Goal: Complete application form

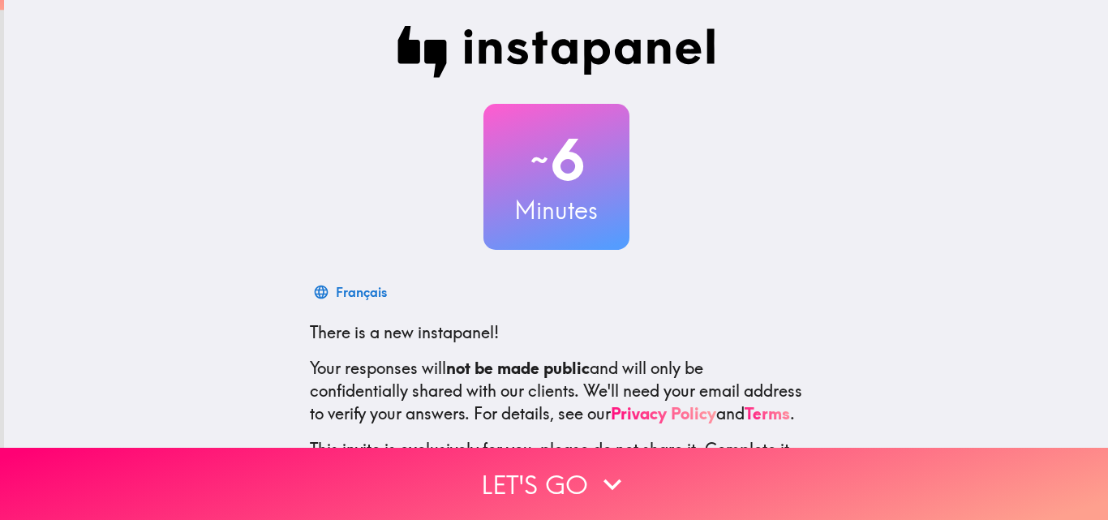
scroll to position [155, 0]
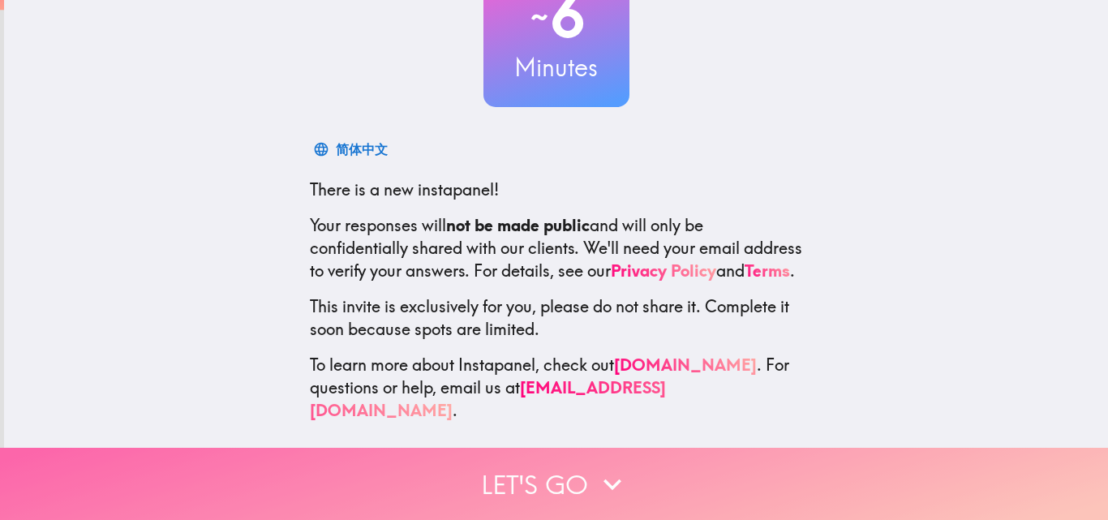
click at [540, 449] on button "Let's go" at bounding box center [554, 484] width 1108 height 72
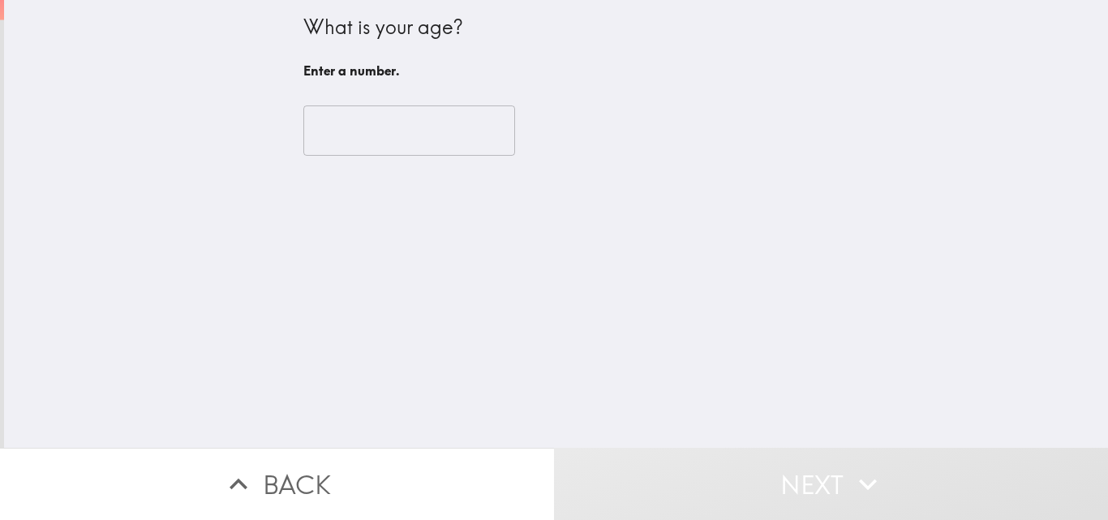
scroll to position [0, 0]
click at [379, 140] on input "number" at bounding box center [409, 130] width 212 height 50
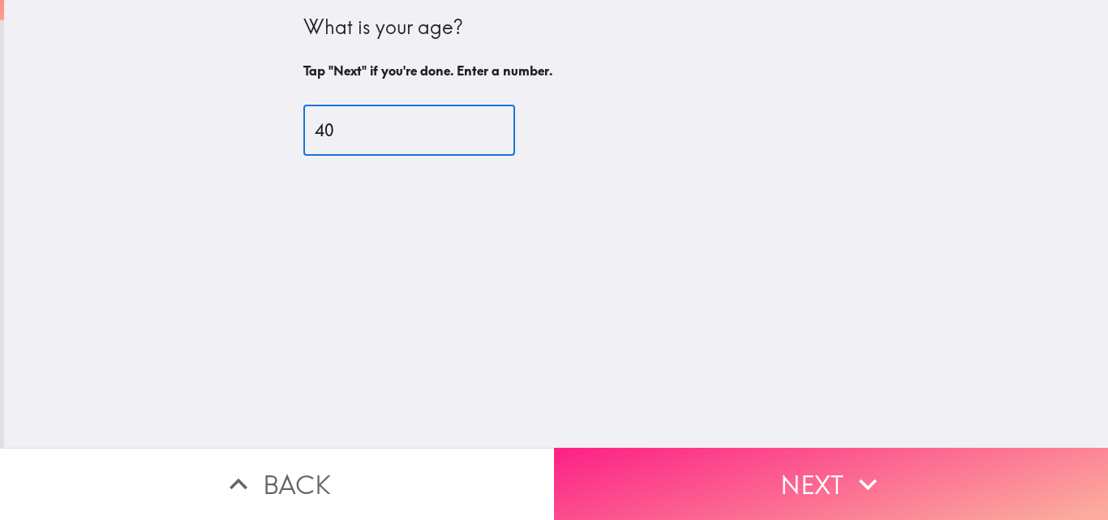
type input "40"
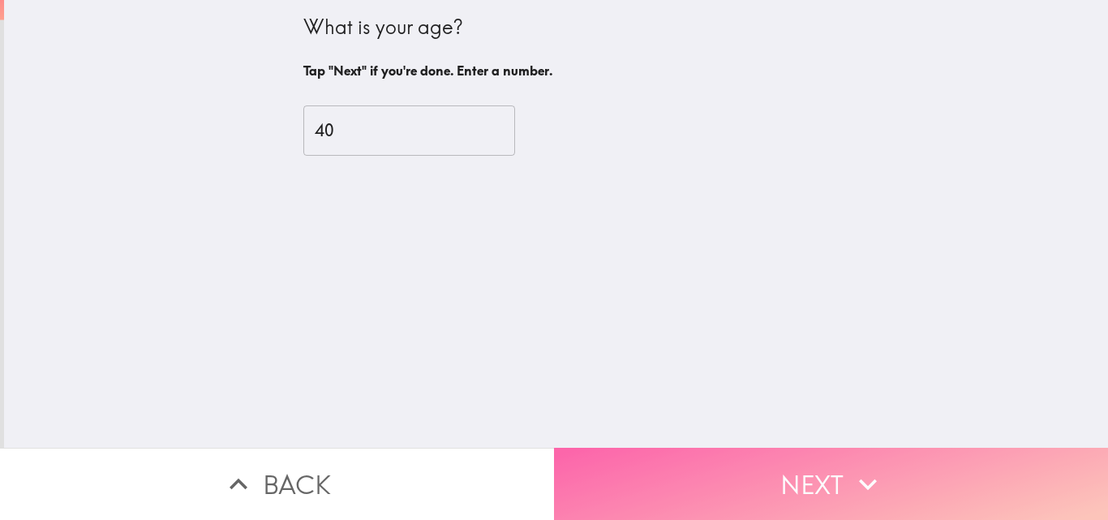
click at [702, 453] on button "Next" at bounding box center [831, 484] width 554 height 72
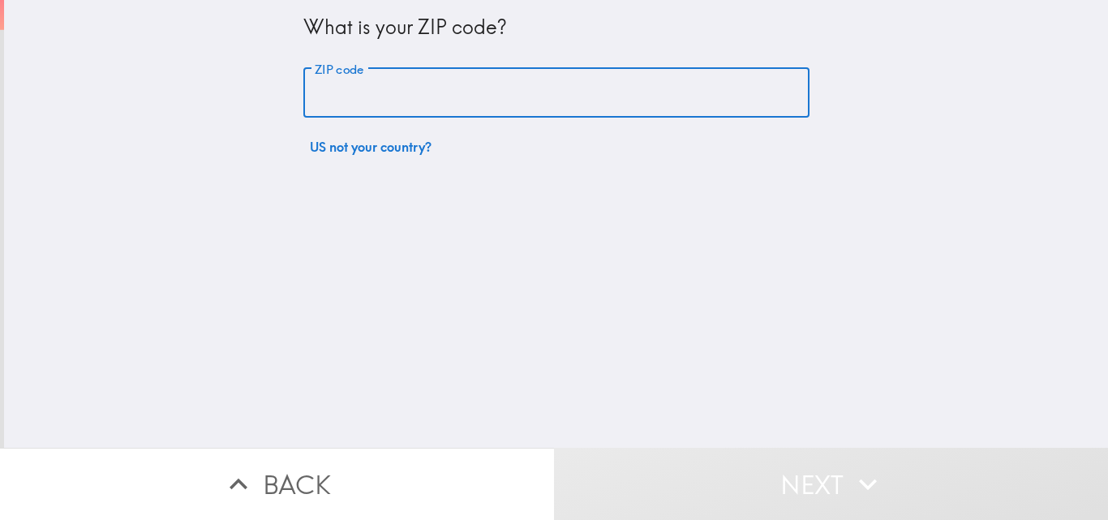
click at [421, 107] on input "ZIP code" at bounding box center [556, 93] width 506 height 50
type input "83814"
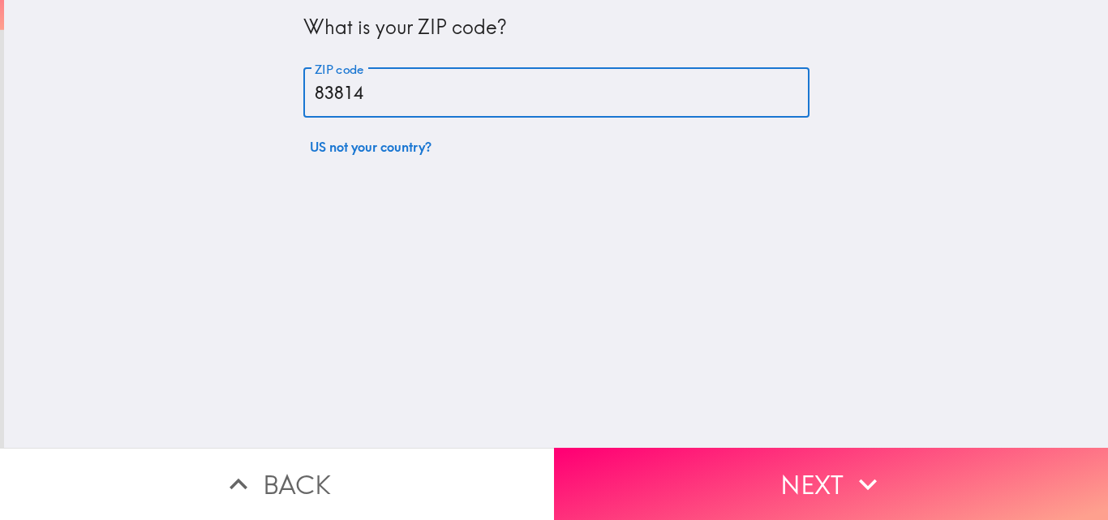
click at [519, 217] on div "What is your ZIP code? ZIP code 83814 ZIP code US not your country?" at bounding box center [556, 224] width 1104 height 448
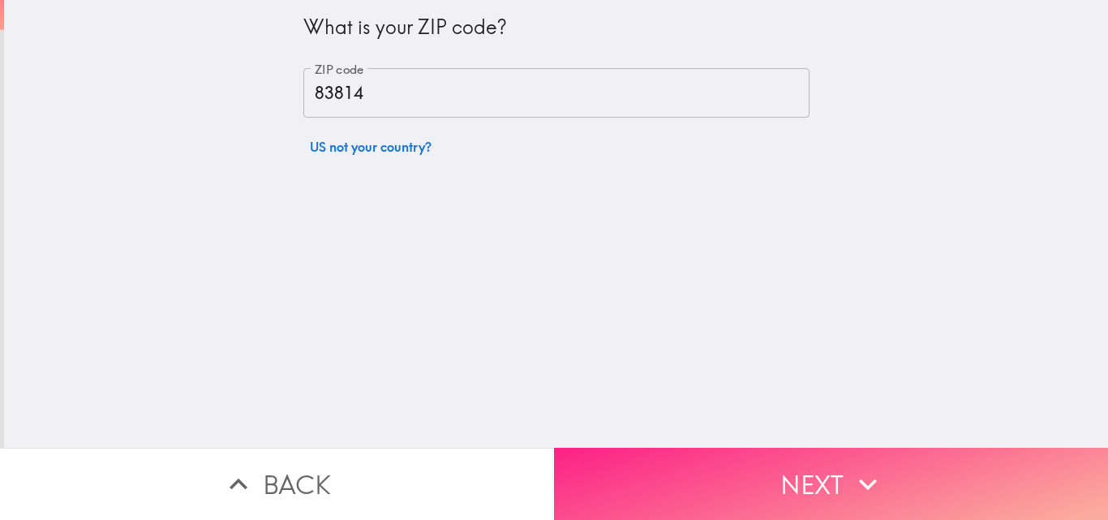
click at [763, 456] on button "Next" at bounding box center [831, 484] width 554 height 72
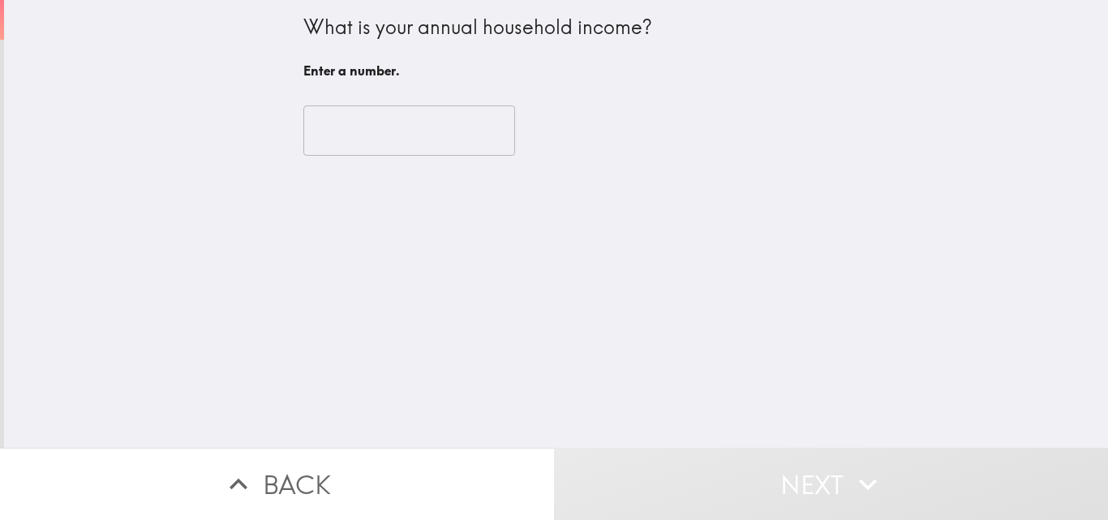
click at [405, 131] on input "number" at bounding box center [409, 130] width 212 height 50
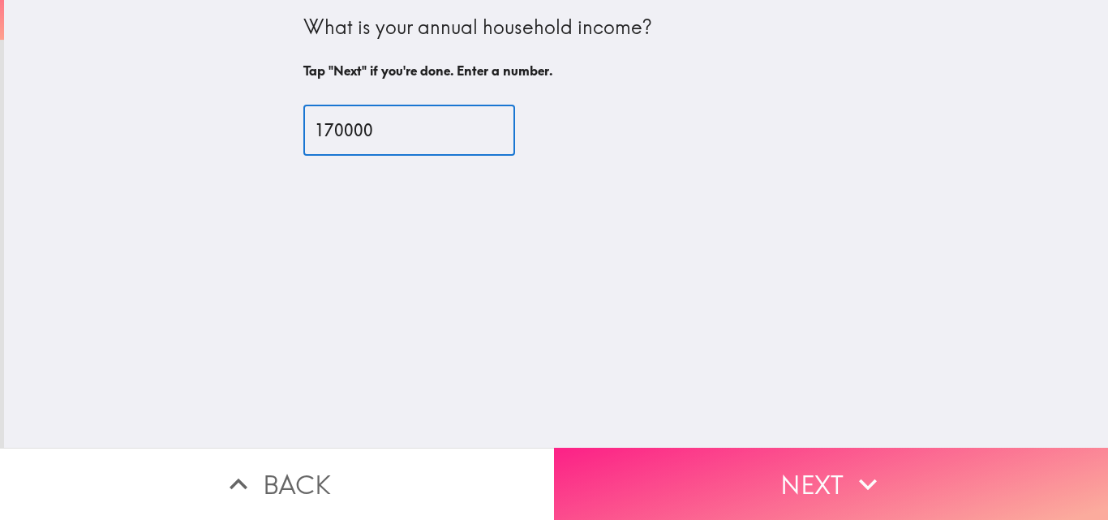
type input "170000"
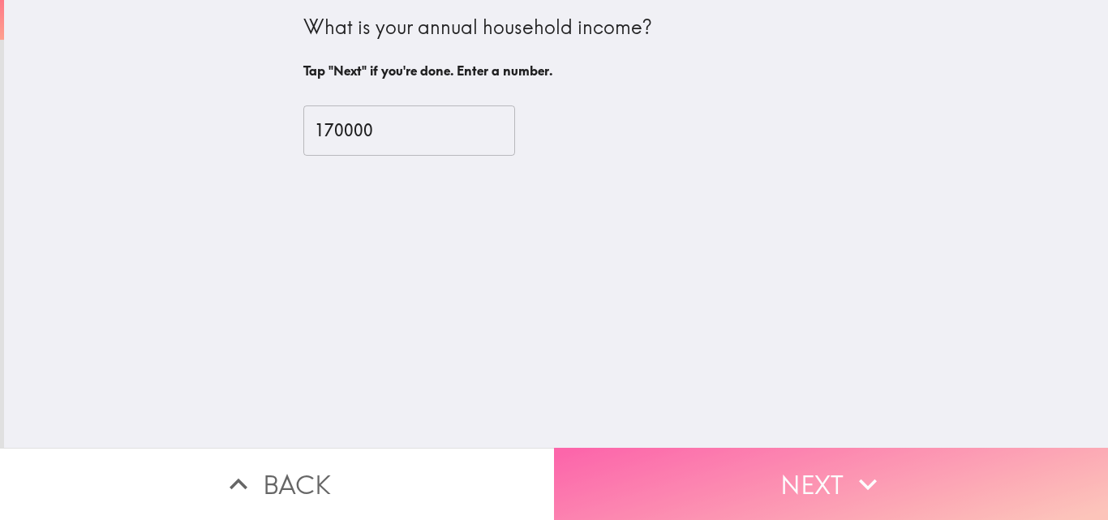
click at [804, 483] on button "Next" at bounding box center [831, 484] width 554 height 72
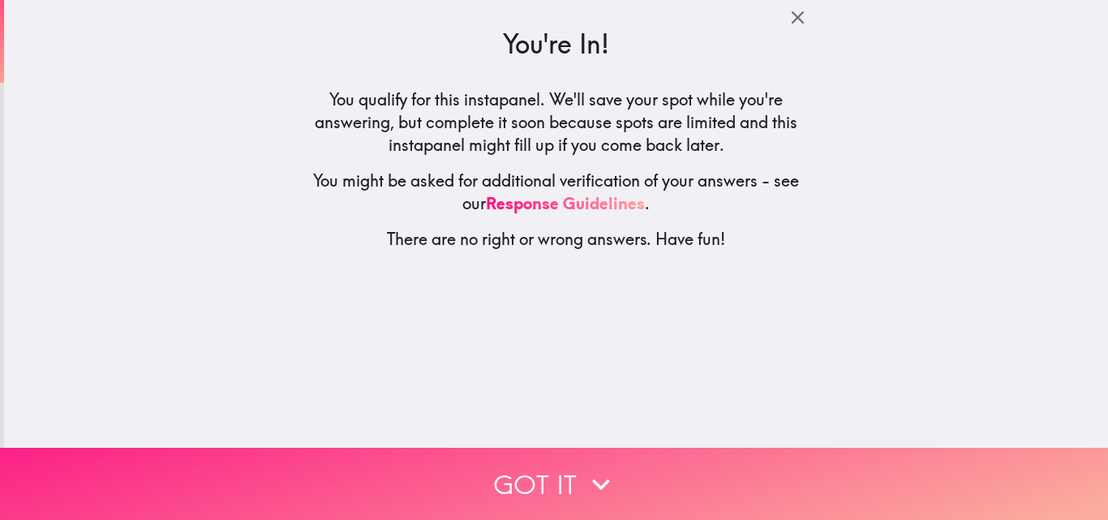
click at [645, 469] on button "Got it" at bounding box center [554, 484] width 1108 height 72
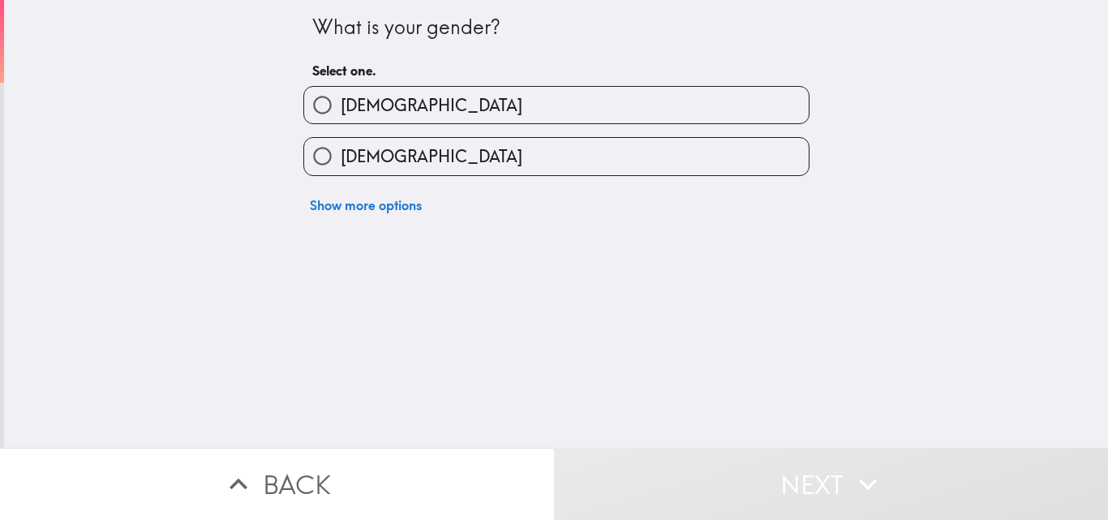
click at [542, 119] on label "[DEMOGRAPHIC_DATA]" at bounding box center [556, 105] width 504 height 36
click at [341, 119] on input "[DEMOGRAPHIC_DATA]" at bounding box center [322, 105] width 36 height 36
radio input "true"
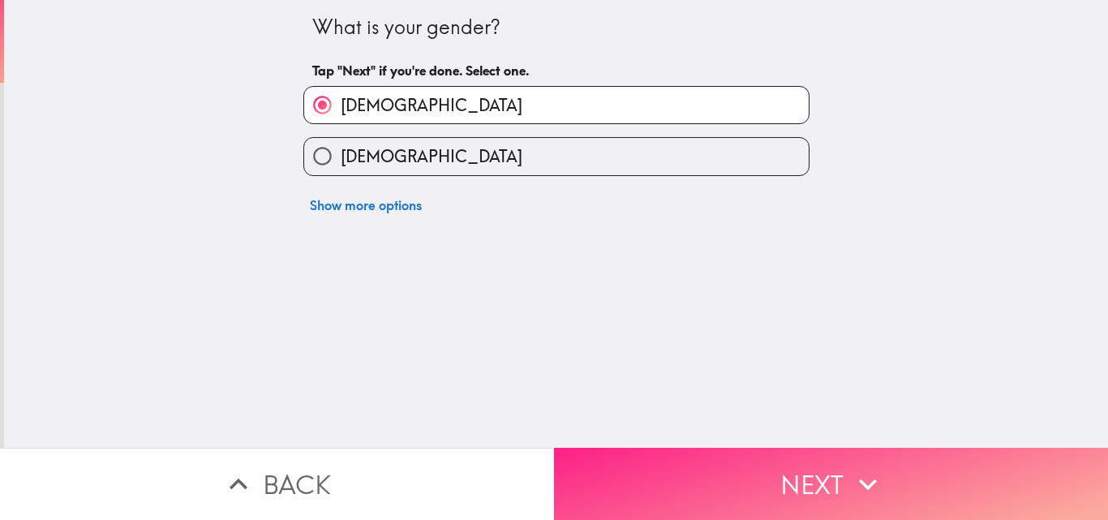
click at [735, 477] on button "Next" at bounding box center [831, 484] width 554 height 72
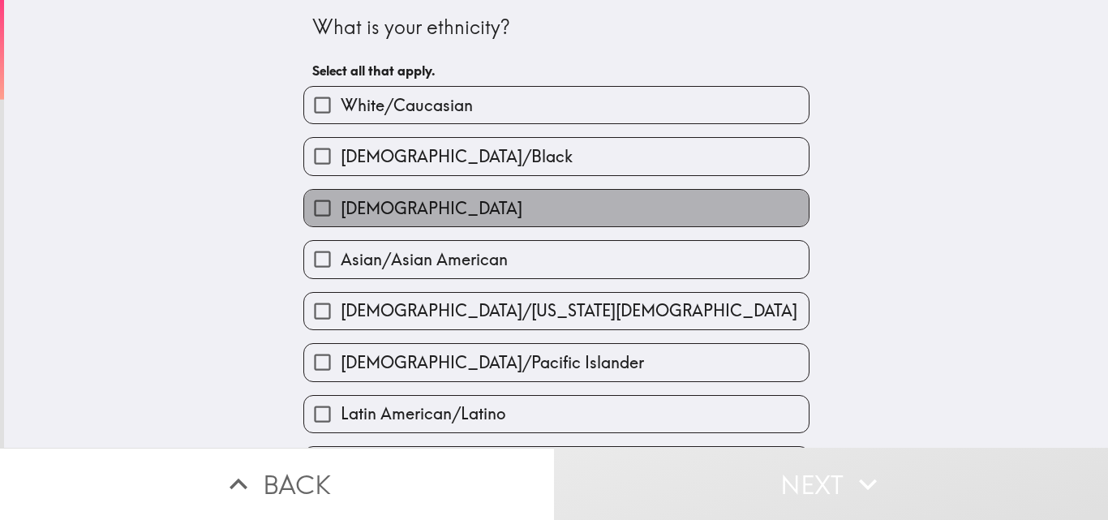
click at [506, 219] on label "[DEMOGRAPHIC_DATA]" at bounding box center [556, 208] width 504 height 36
click at [341, 219] on input "[DEMOGRAPHIC_DATA]" at bounding box center [322, 208] width 36 height 36
checkbox input "true"
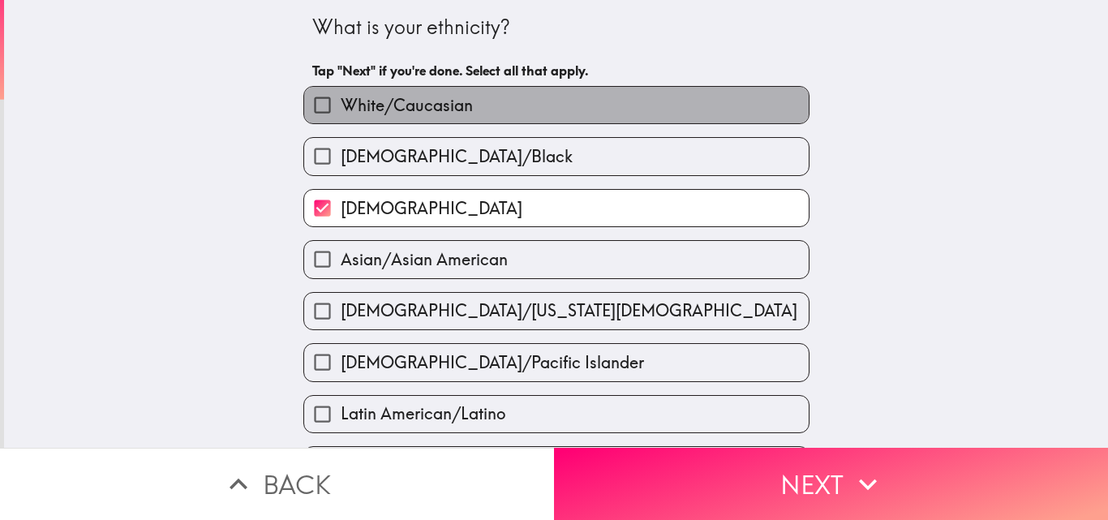
click at [500, 118] on label "White/Caucasian" at bounding box center [556, 105] width 504 height 36
click at [341, 118] on input "White/Caucasian" at bounding box center [322, 105] width 36 height 36
checkbox input "true"
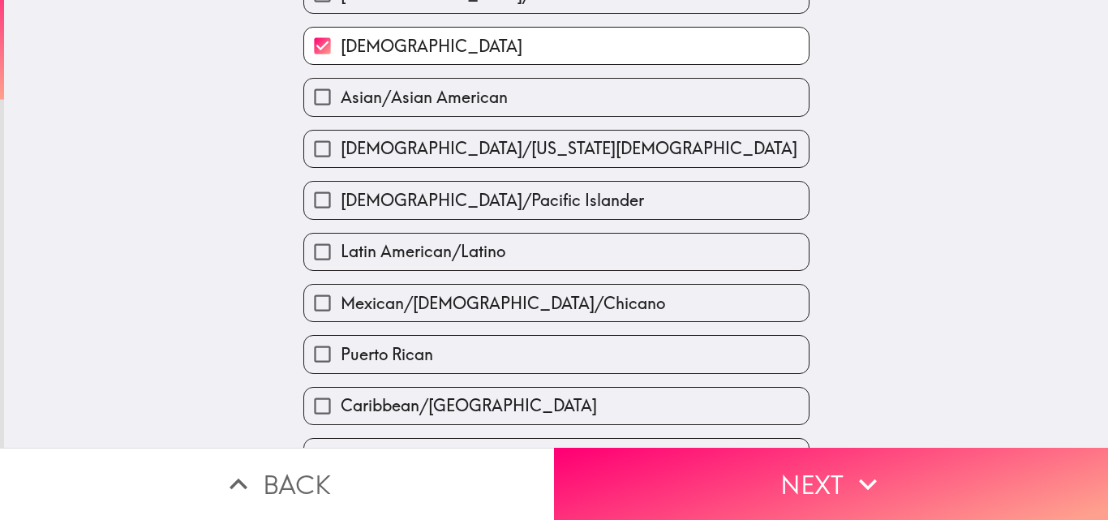
scroll to position [568, 0]
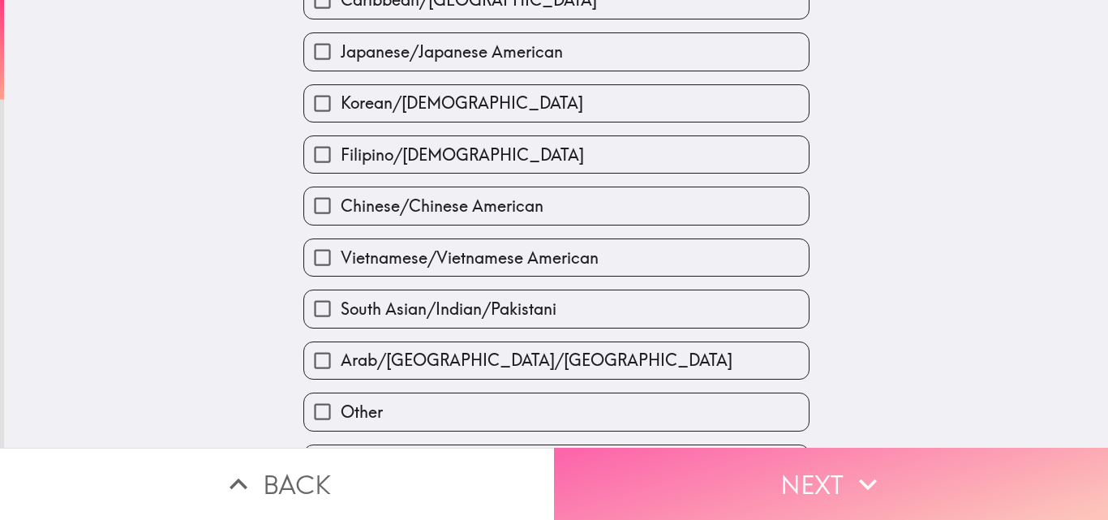
click at [722, 448] on button "Next" at bounding box center [831, 484] width 554 height 72
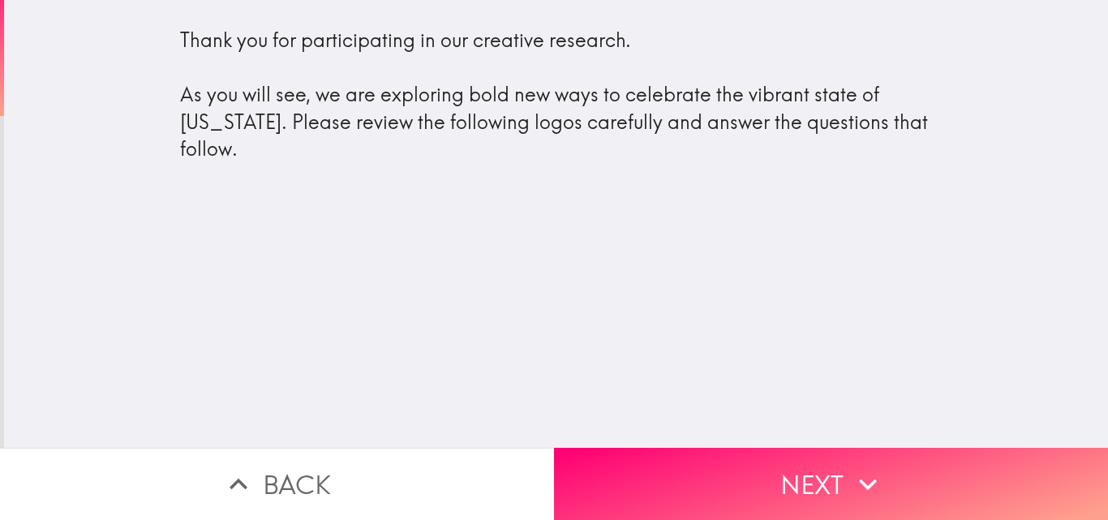
drag, startPoint x: 155, startPoint y: 43, endPoint x: 242, endPoint y: 160, distance: 145.5
click at [242, 160] on div "Thank you for participating in our creative research. As you will see, we are e…" at bounding box center [556, 101] width 778 height 177
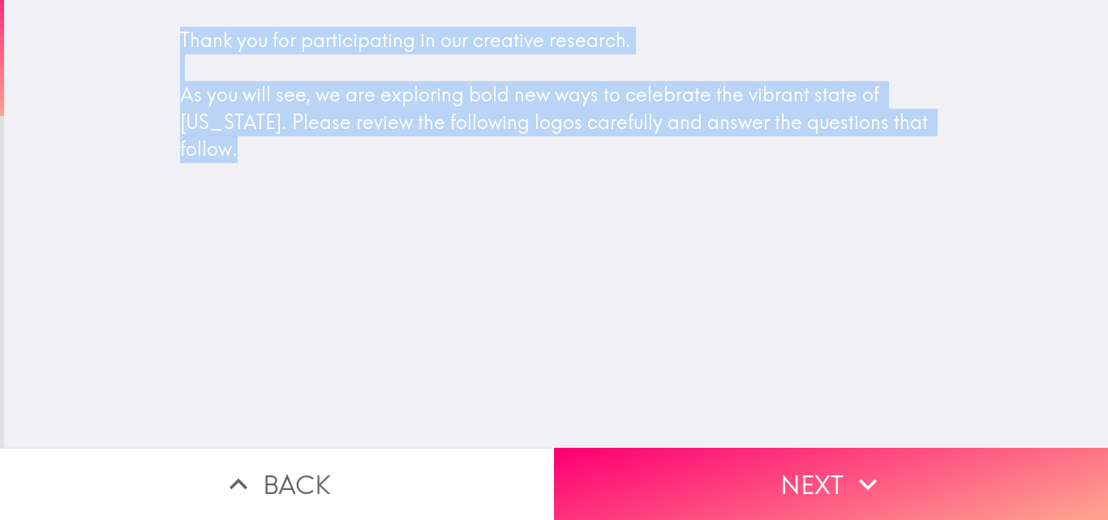
drag, startPoint x: 166, startPoint y: 57, endPoint x: 231, endPoint y: 164, distance: 125.2
click at [231, 164] on div "Thank you for participating in our creative research. As you will see, we are e…" at bounding box center [556, 101] width 778 height 177
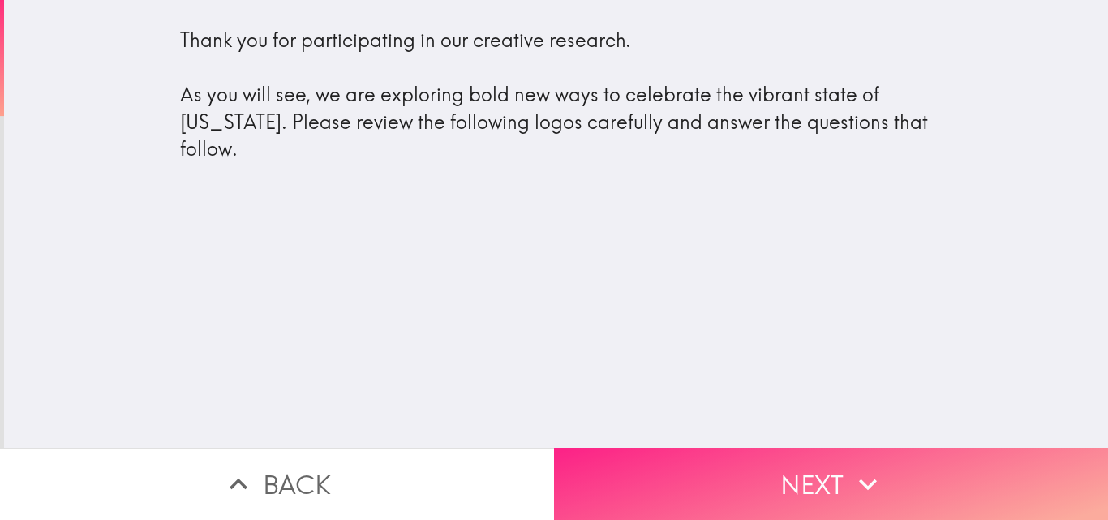
click at [685, 460] on span "button" at bounding box center [831, 484] width 554 height 72
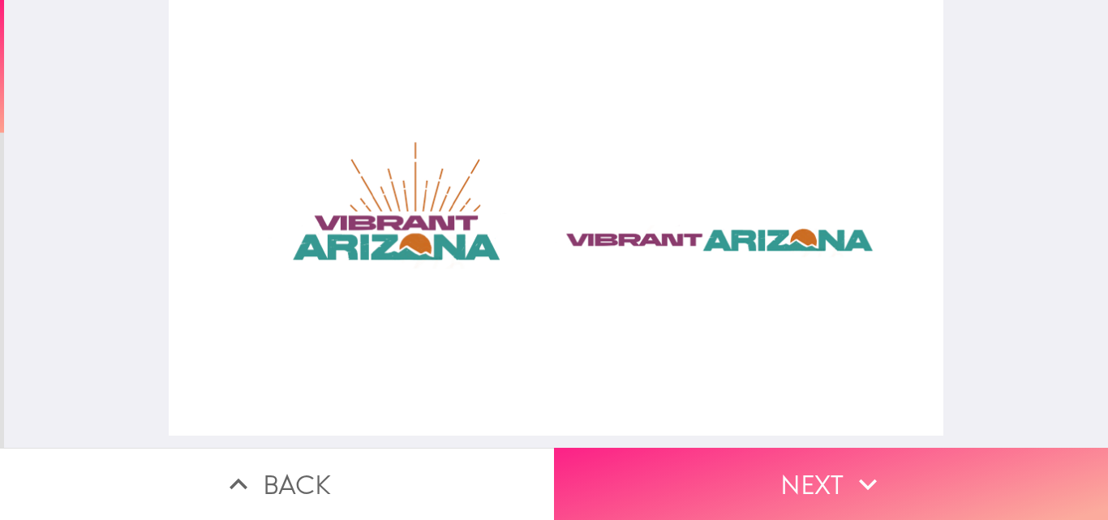
click at [660, 469] on span "button" at bounding box center [831, 484] width 554 height 72
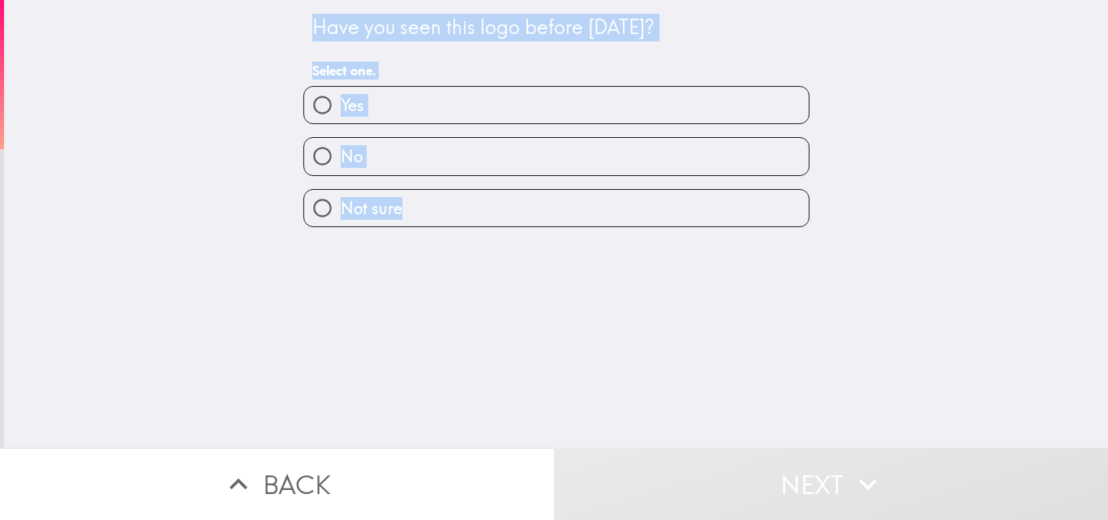
drag, startPoint x: 294, startPoint y: 21, endPoint x: 444, endPoint y: 233, distance: 259.4
click at [444, 233] on div "Have you seen this logo before [DATE]? Select one. Yes No Not sure" at bounding box center [556, 224] width 1104 height 448
click at [425, 168] on span "button" at bounding box center [556, 156] width 504 height 36
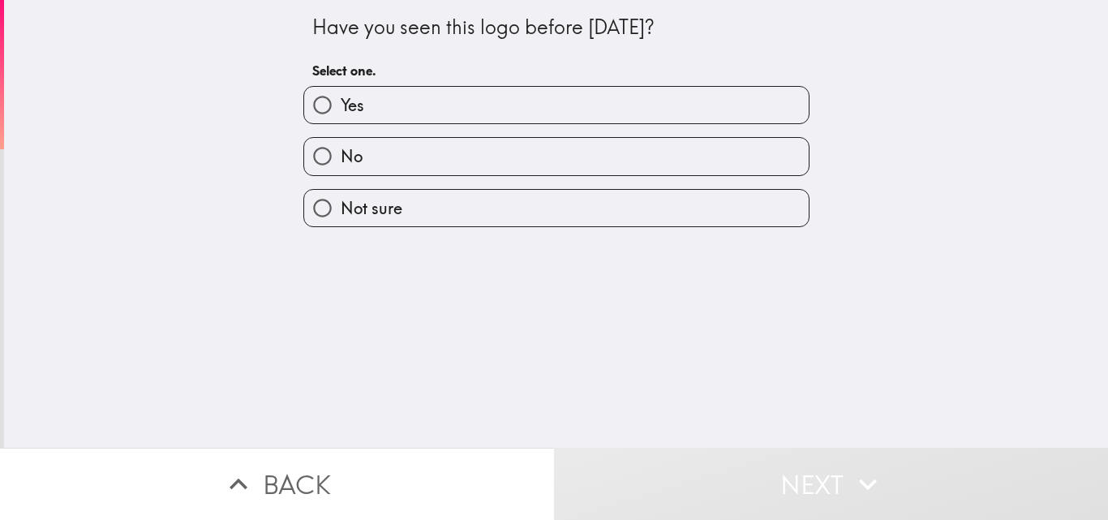
click at [385, 152] on label "No" at bounding box center [556, 156] width 504 height 36
click at [341, 152] on input "No" at bounding box center [322, 156] width 36 height 36
radio input "true"
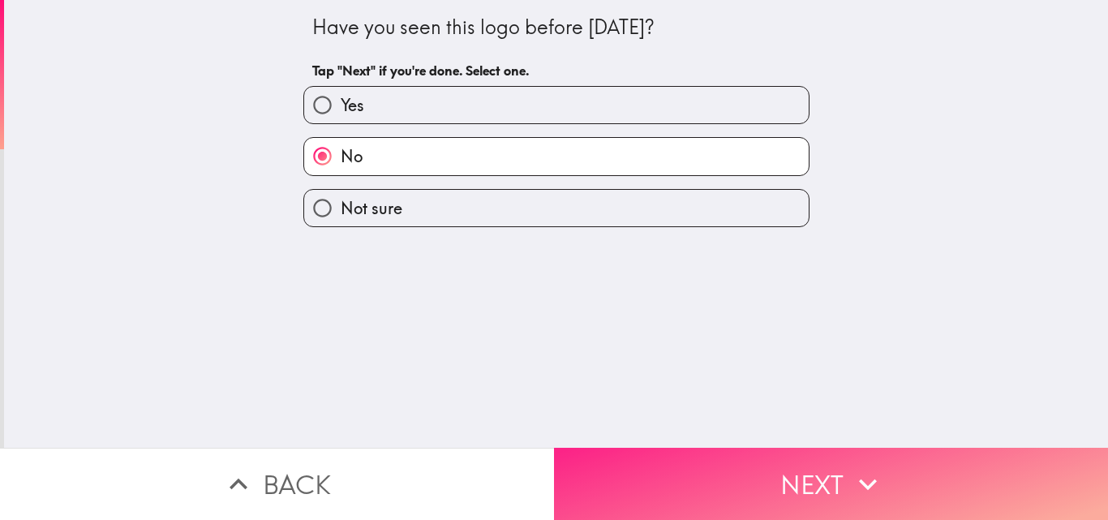
click at [691, 471] on button "Next" at bounding box center [831, 484] width 554 height 72
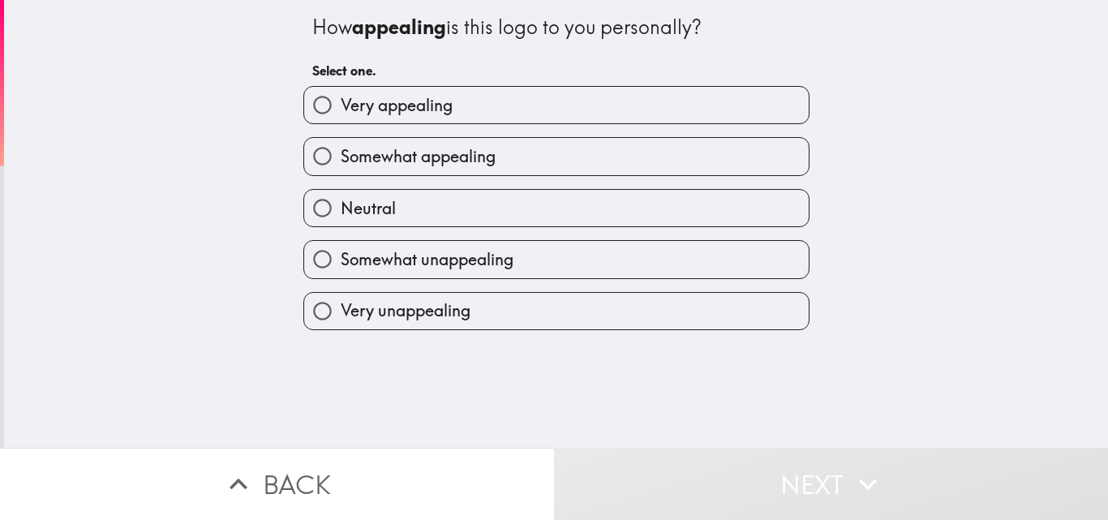
click at [415, 110] on span "Very appealing" at bounding box center [397, 105] width 112 height 23
click at [341, 110] on input "Very appealing" at bounding box center [322, 105] width 36 height 36
radio input "true"
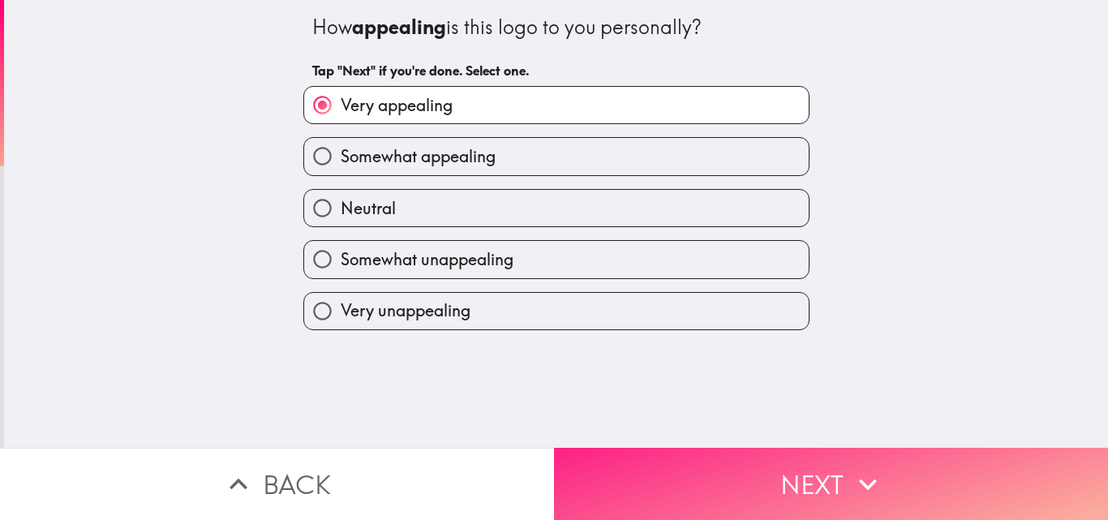
click at [692, 476] on button "Next" at bounding box center [831, 484] width 554 height 72
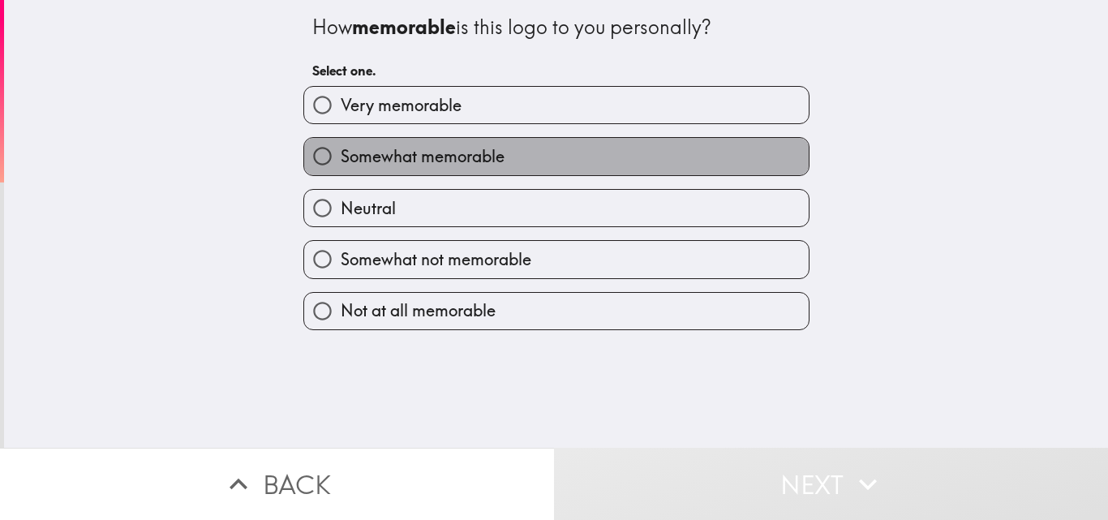
click at [490, 141] on label "Somewhat memorable" at bounding box center [556, 156] width 504 height 36
click at [341, 141] on input "Somewhat memorable" at bounding box center [322, 156] width 36 height 36
radio input "true"
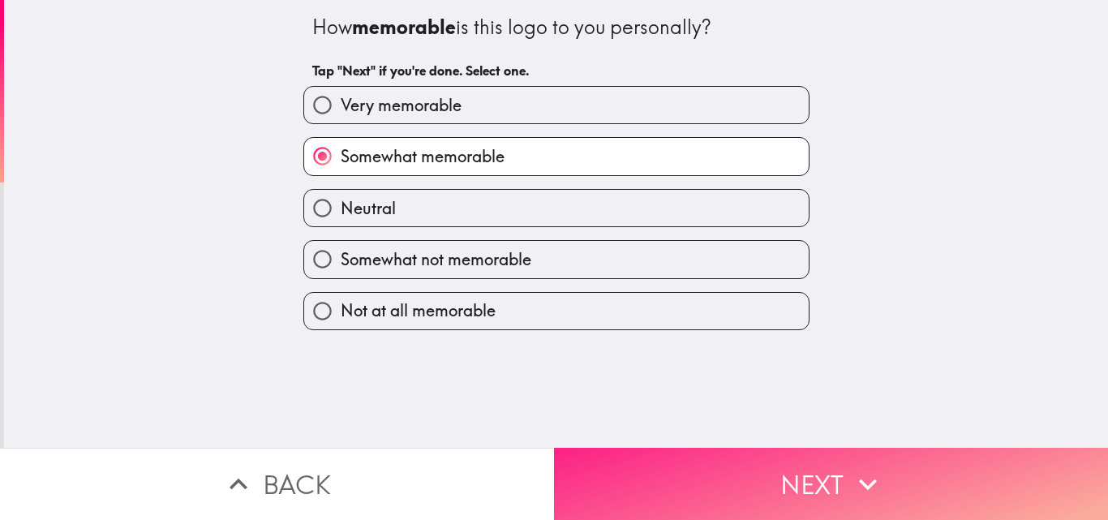
click at [740, 478] on button "Next" at bounding box center [831, 484] width 554 height 72
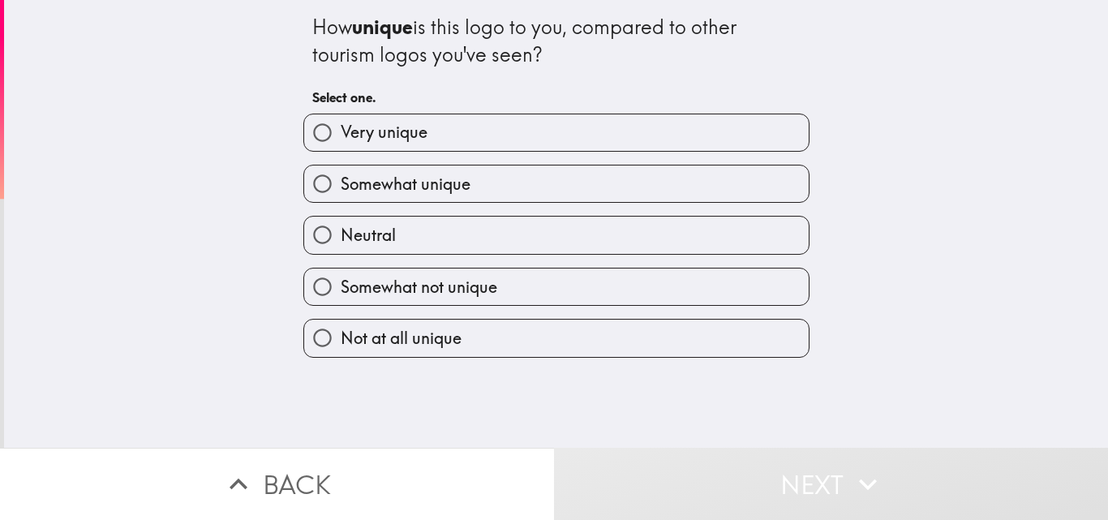
click at [489, 187] on label "Somewhat unique" at bounding box center [556, 183] width 504 height 36
click at [341, 187] on input "Somewhat unique" at bounding box center [322, 183] width 36 height 36
radio input "true"
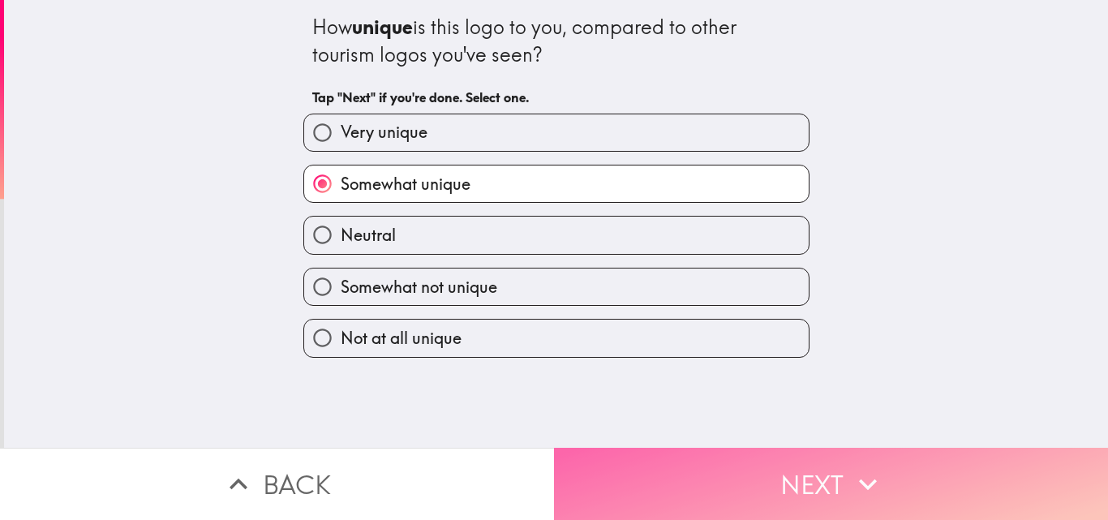
click at [709, 465] on button "Next" at bounding box center [831, 484] width 554 height 72
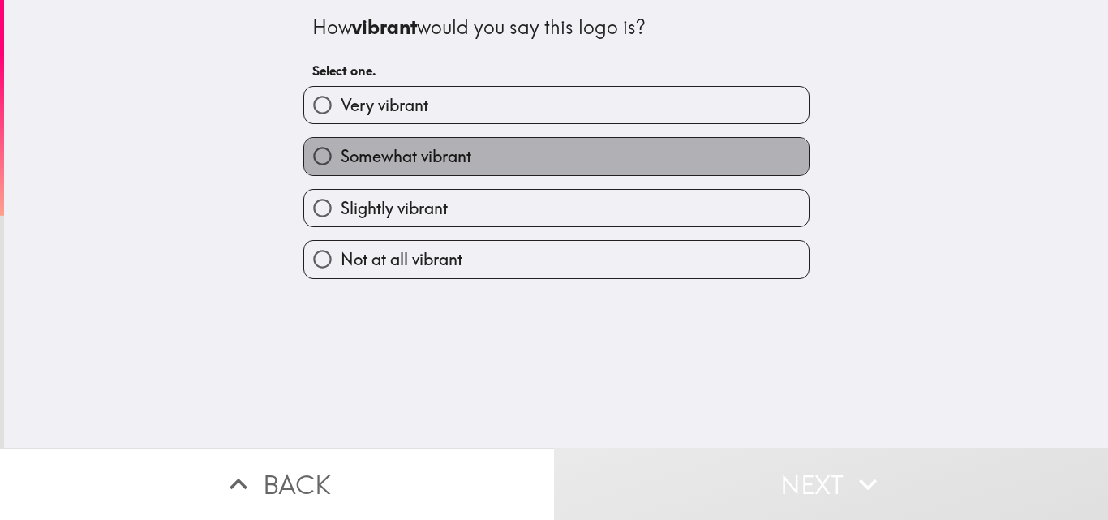
click at [474, 167] on label "Somewhat vibrant" at bounding box center [556, 156] width 504 height 36
click at [341, 167] on input "Somewhat vibrant" at bounding box center [322, 156] width 36 height 36
radio input "true"
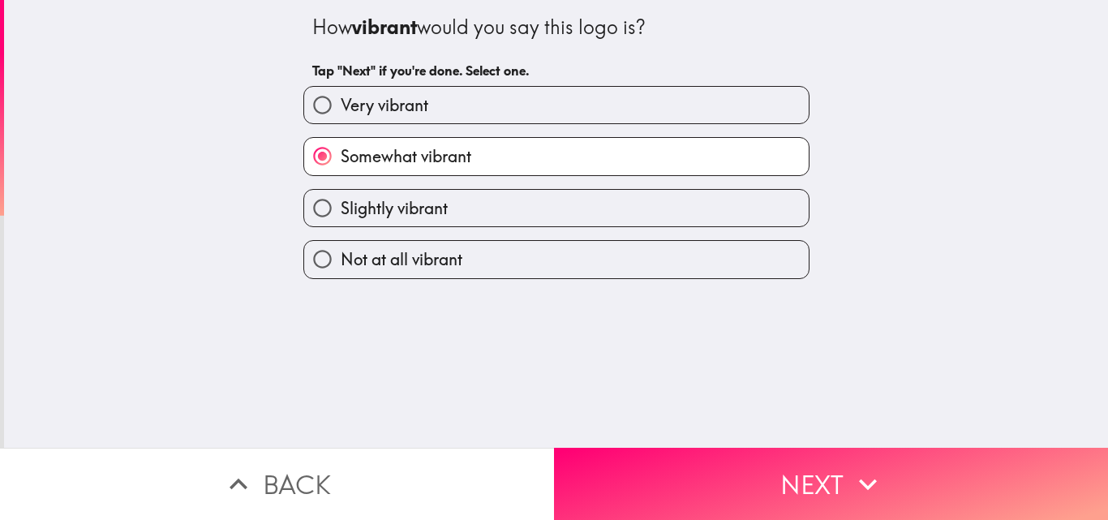
click at [486, 105] on label "Very vibrant" at bounding box center [556, 105] width 504 height 36
click at [341, 105] on input "Very vibrant" at bounding box center [322, 105] width 36 height 36
radio input "true"
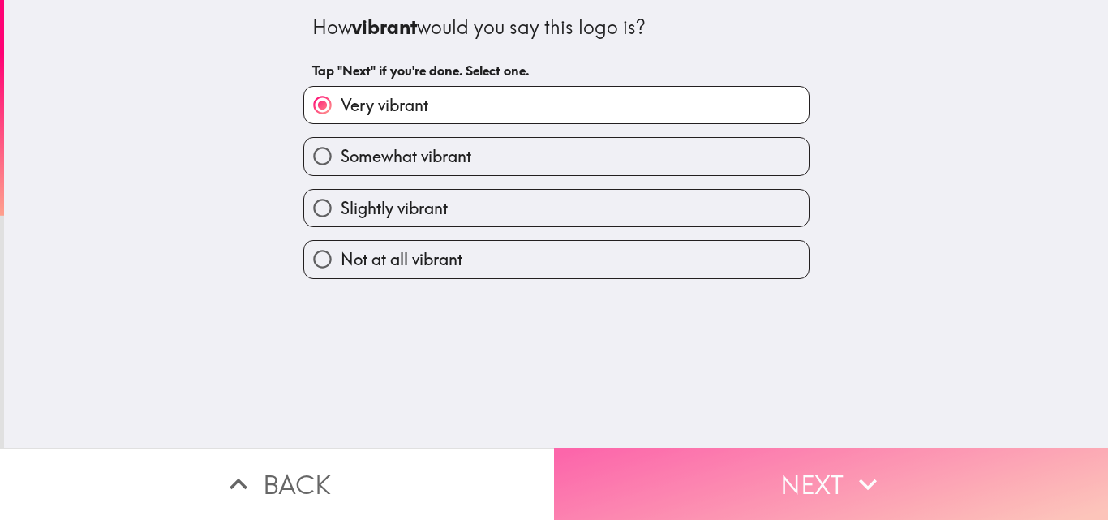
click at [699, 471] on button "Next" at bounding box center [831, 484] width 554 height 72
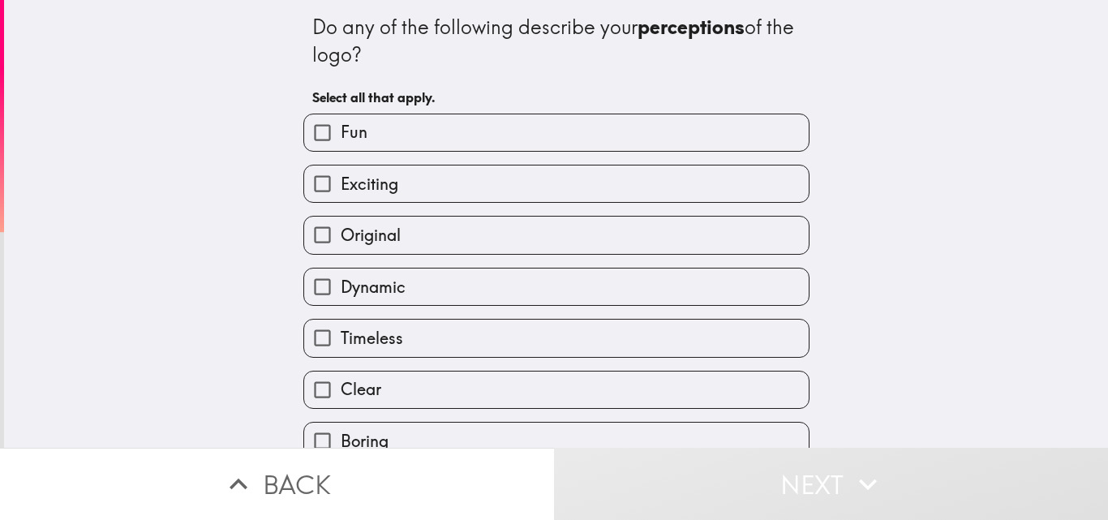
drag, startPoint x: 314, startPoint y: 73, endPoint x: 768, endPoint y: 107, distance: 455.4
click at [414, 316] on div "Do any of the following describe your perceptions of the logo? Select all that …" at bounding box center [556, 410] width 519 height 820
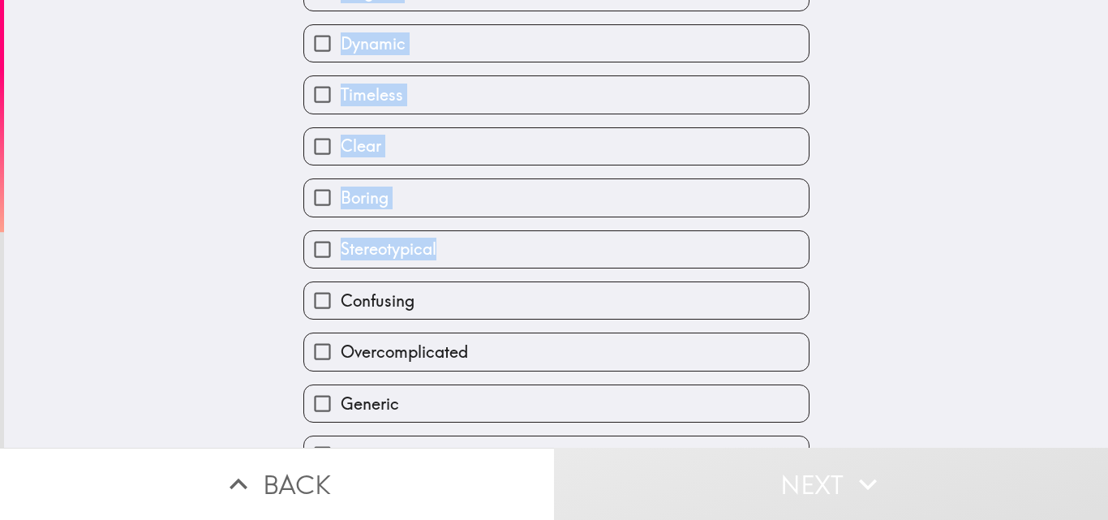
scroll to position [384, 0]
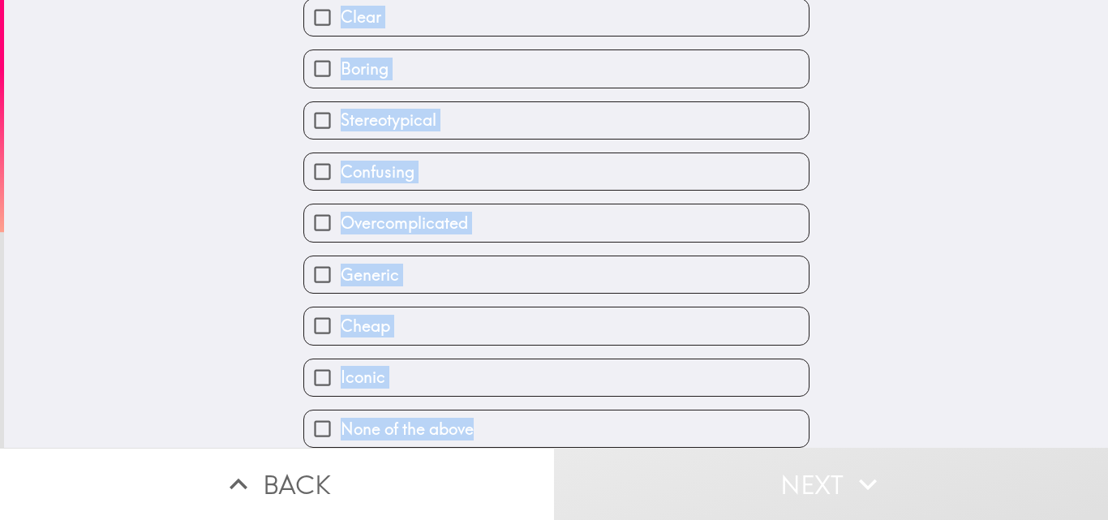
drag, startPoint x: 295, startPoint y: 21, endPoint x: 500, endPoint y: 416, distance: 445.0
click at [500, 416] on div "Do any of the following describe your perceptions of the logo? Select all that …" at bounding box center [556, 38] width 519 height 820
click at [182, 186] on div "Do any of the following describe your perceptions of the logo? Select all that …" at bounding box center [556, 224] width 1104 height 448
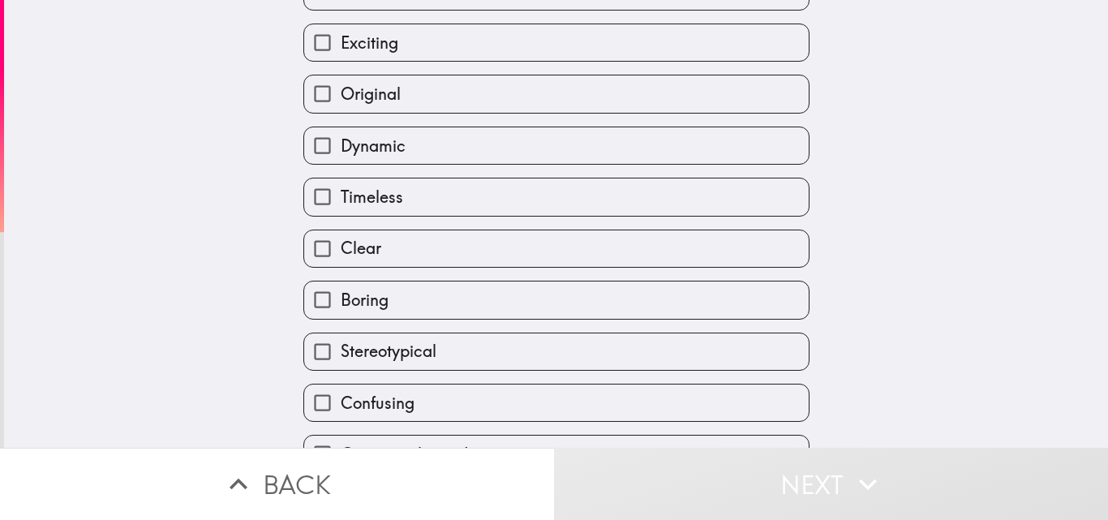
scroll to position [60, 0]
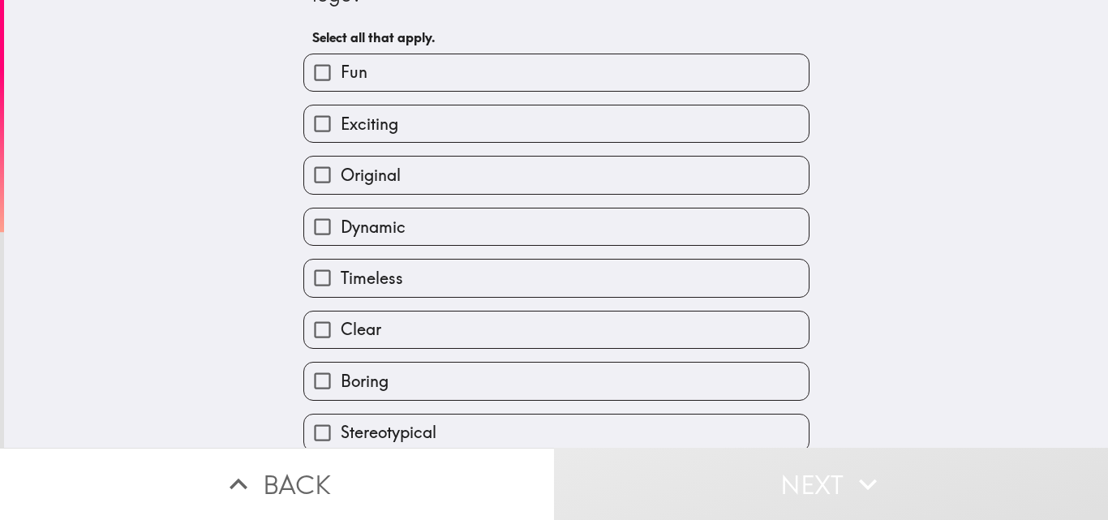
click at [388, 88] on span "button" at bounding box center [556, 72] width 504 height 36
click at [388, 125] on span "button" at bounding box center [556, 123] width 504 height 36
click at [381, 220] on span "button" at bounding box center [556, 226] width 504 height 36
click at [423, 102] on div "Exciting" at bounding box center [549, 117] width 519 height 51
click at [423, 91] on div "Fun" at bounding box center [556, 73] width 506 height 38
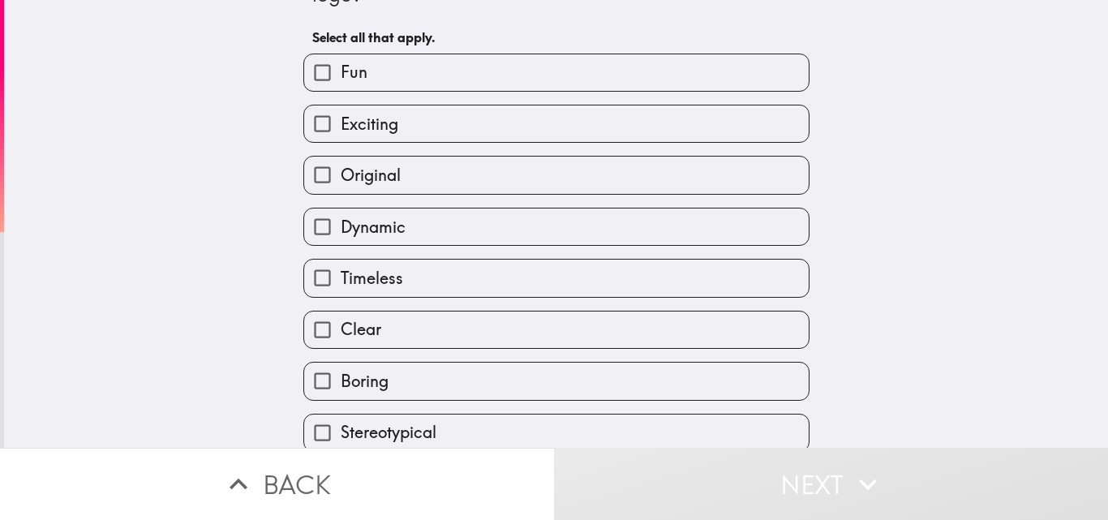
click at [422, 84] on label "Fun" at bounding box center [556, 72] width 504 height 36
click at [341, 84] on input "Fun" at bounding box center [322, 72] width 36 height 36
checkbox input "true"
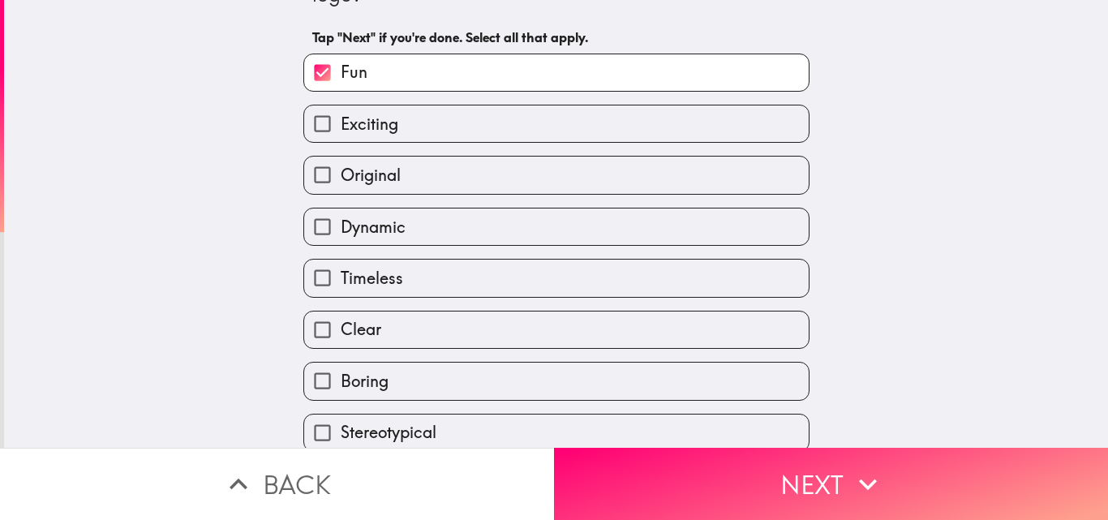
click at [400, 128] on label "Exciting" at bounding box center [556, 123] width 504 height 36
click at [341, 128] on input "Exciting" at bounding box center [322, 123] width 36 height 36
checkbox input "true"
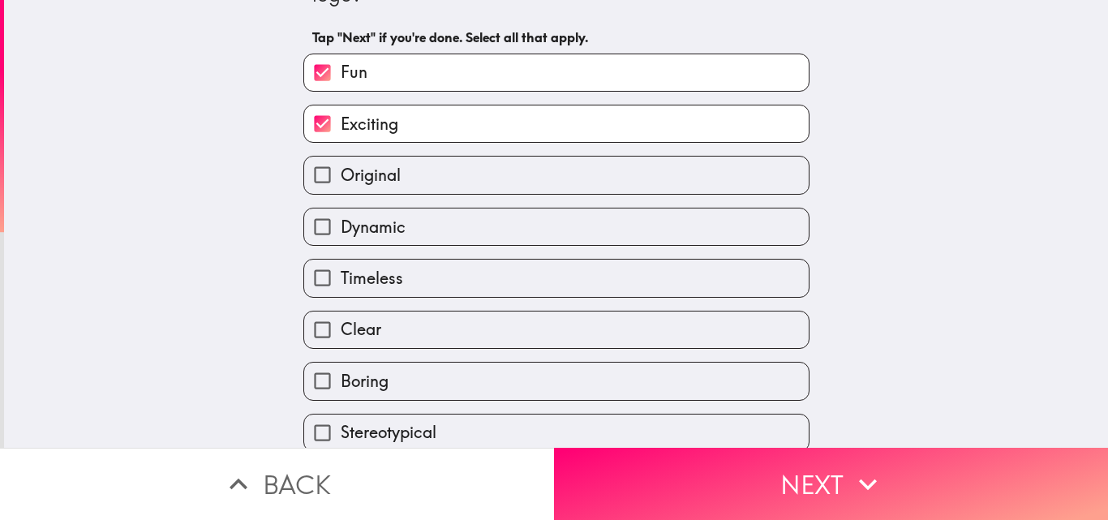
click at [391, 212] on label "Dynamic" at bounding box center [556, 226] width 504 height 36
click at [341, 212] on input "Dynamic" at bounding box center [322, 226] width 36 height 36
checkbox input "true"
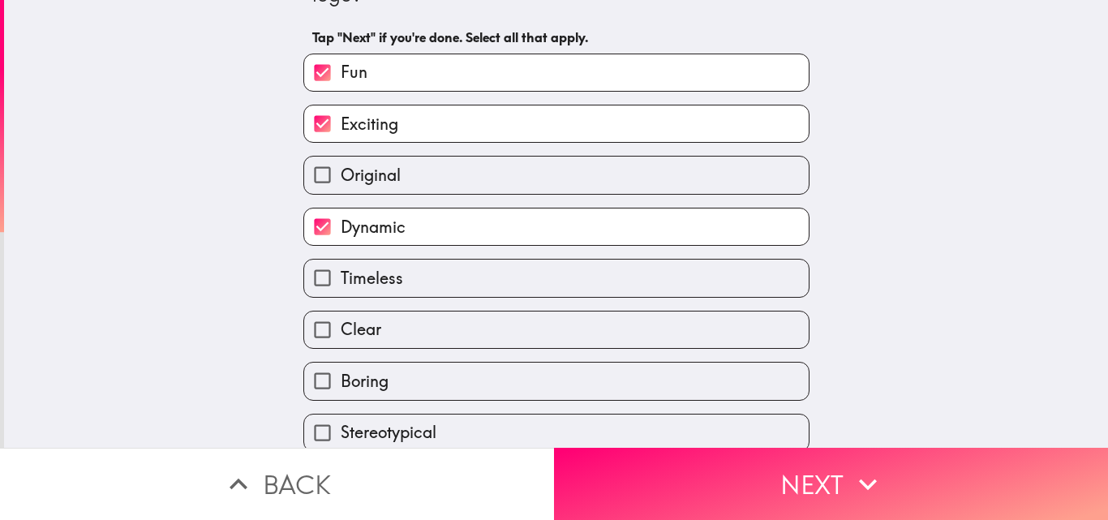
click at [150, 259] on div "Do any of the following describe your perceptions of the logo? Tap "Next" if yo…" at bounding box center [556, 164] width 1104 height 448
click at [359, 320] on span "Clear" at bounding box center [361, 329] width 41 height 23
click at [341, 320] on input "Clear" at bounding box center [322, 329] width 36 height 36
checkbox input "true"
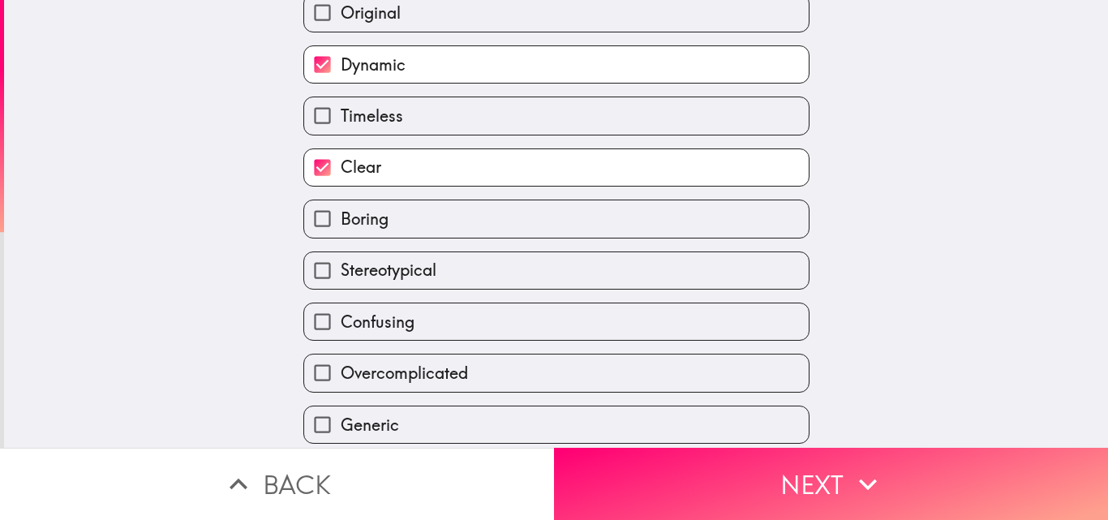
scroll to position [303, 0]
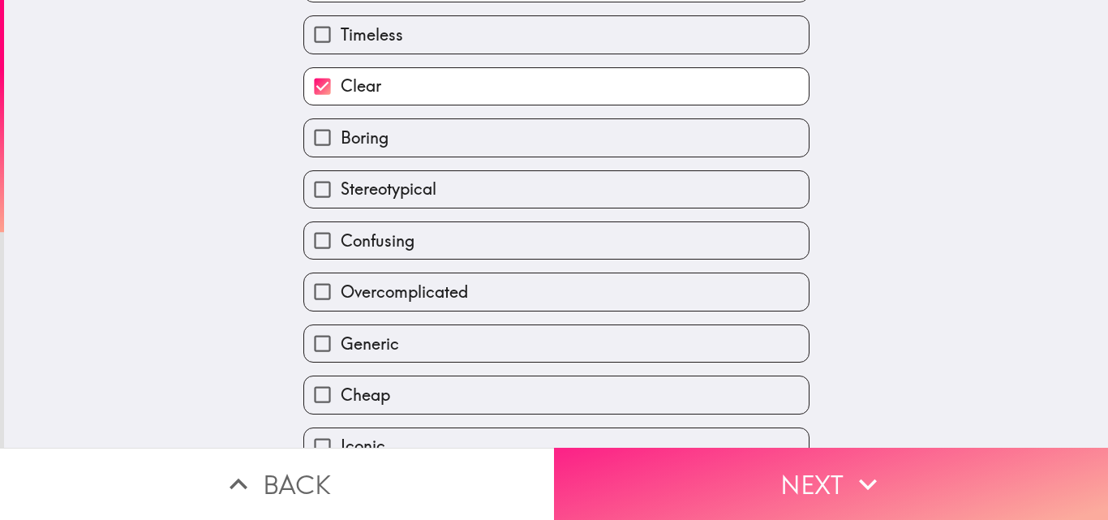
click at [632, 464] on button "Next" at bounding box center [831, 484] width 554 height 72
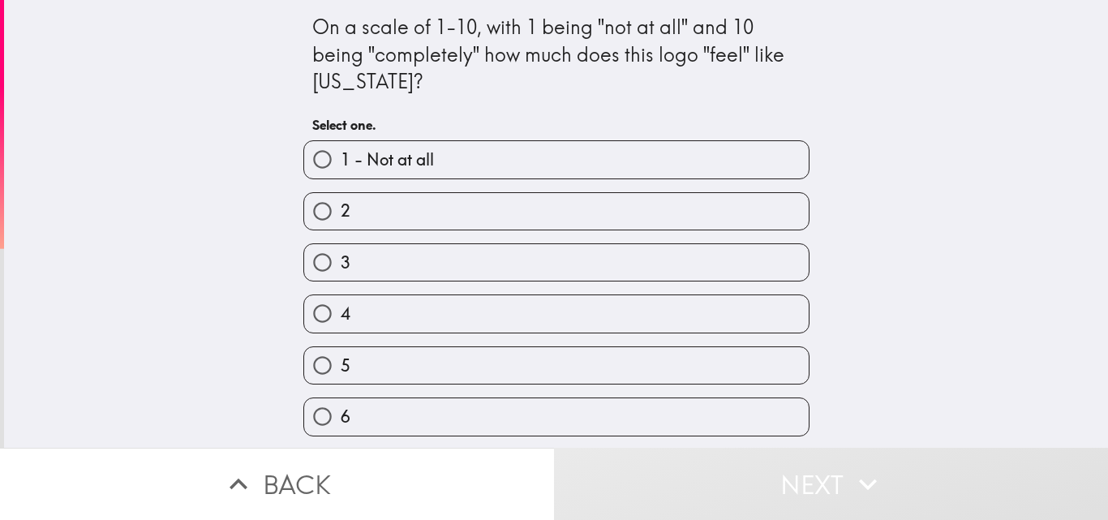
drag, startPoint x: 291, startPoint y: 33, endPoint x: 656, endPoint y: 188, distance: 396.4
click at [432, 341] on div "On a scale of 1-10, with 1 being "not at all" and 10 being "completely" how muc…" at bounding box center [556, 320] width 519 height 641
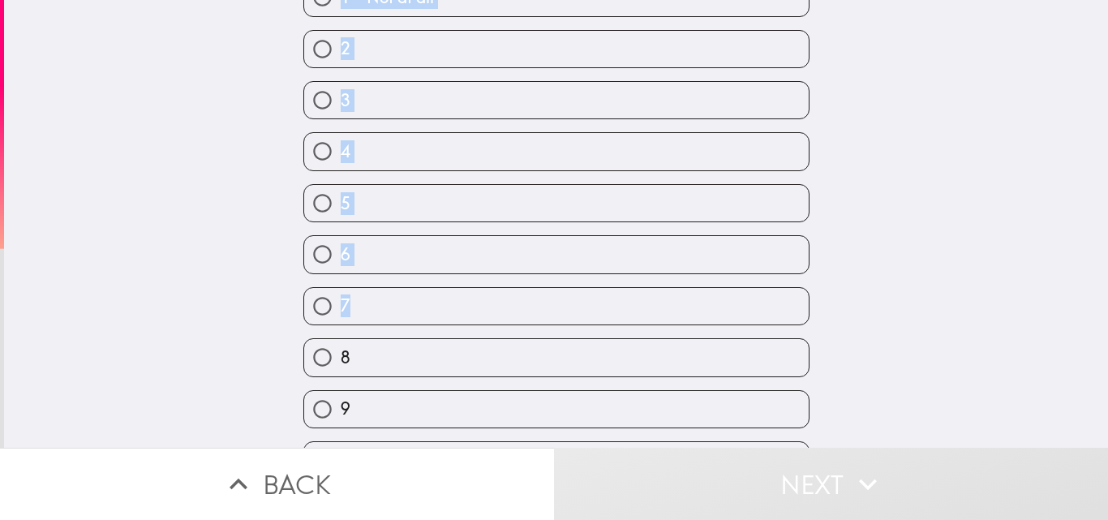
scroll to position [206, 0]
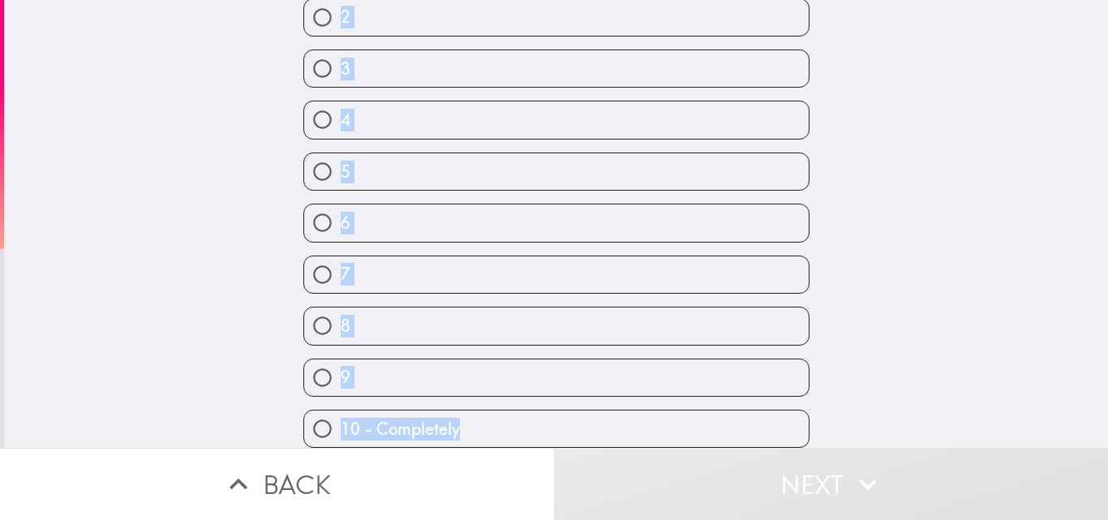
drag, startPoint x: 294, startPoint y: 24, endPoint x: 469, endPoint y: 422, distance: 434.6
click at [467, 422] on div "On a scale of 1-10, with 1 being "not at all" and 10 being "completely" how muc…" at bounding box center [556, 126] width 519 height 641
click at [522, 358] on div "9" at bounding box center [556, 377] width 506 height 38
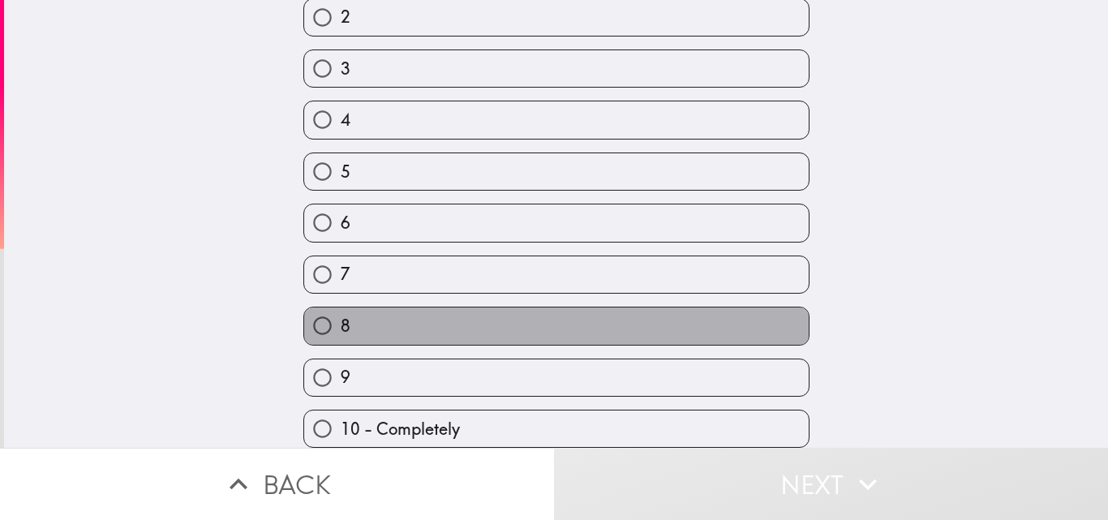
click at [579, 307] on label "8" at bounding box center [556, 325] width 504 height 36
click at [341, 307] on input "8" at bounding box center [322, 325] width 36 height 36
radio input "true"
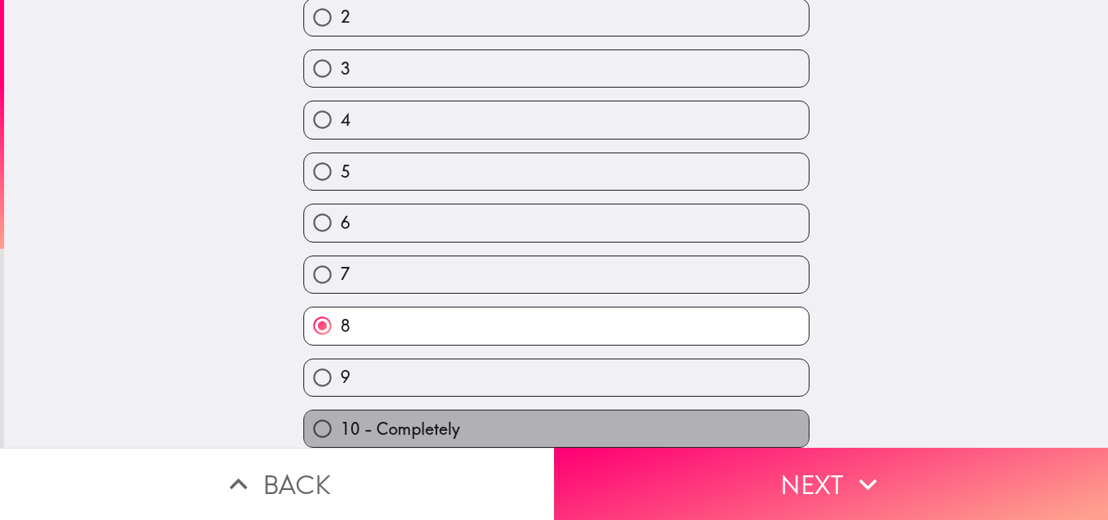
click at [669, 431] on label "10 - Completely" at bounding box center [556, 428] width 504 height 36
click at [341, 431] on input "10 - Completely" at bounding box center [322, 428] width 36 height 36
radio input "true"
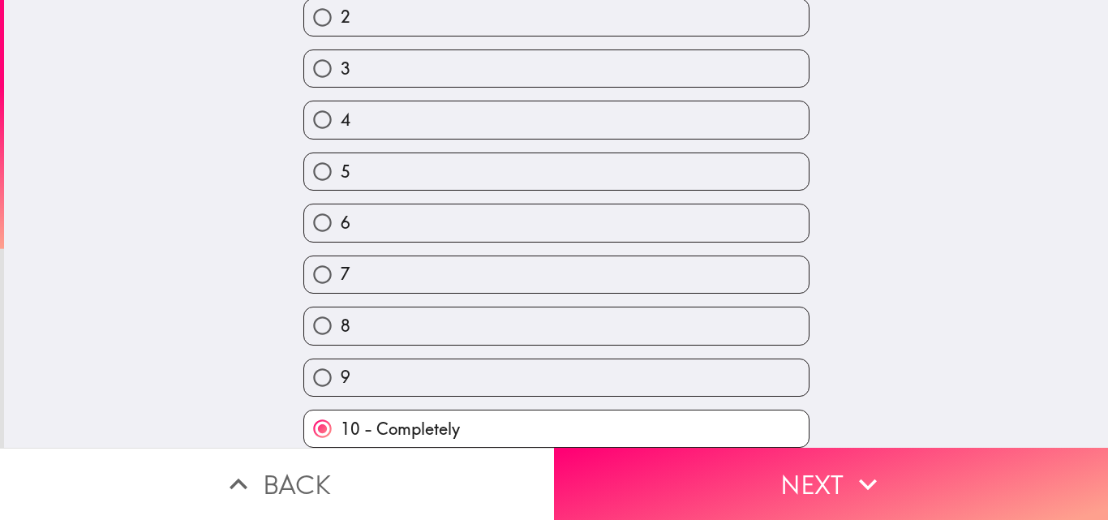
click at [615, 326] on label "8" at bounding box center [556, 325] width 504 height 36
click at [341, 326] on input "8" at bounding box center [322, 325] width 36 height 36
radio input "true"
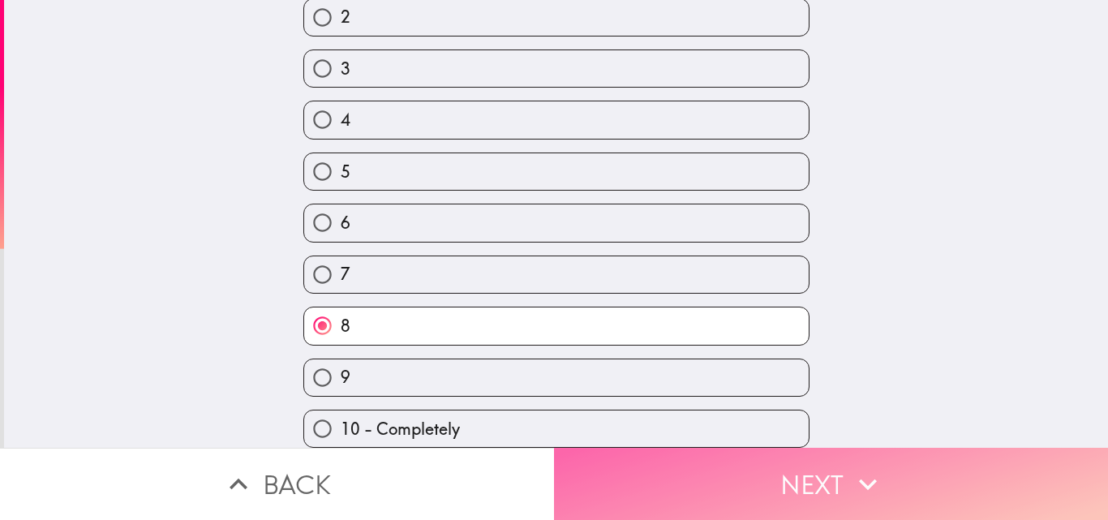
click at [701, 473] on button "Next" at bounding box center [831, 484] width 554 height 72
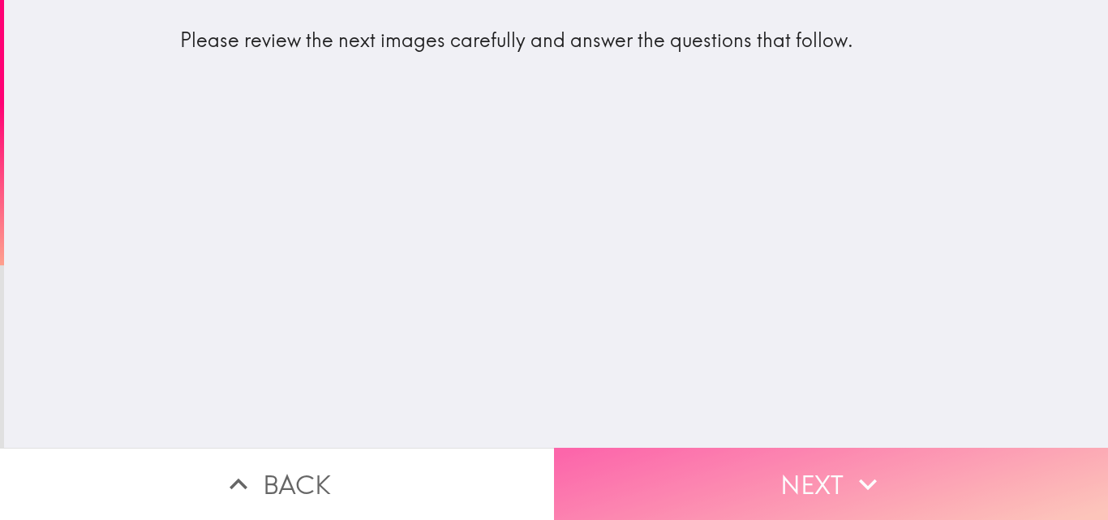
click at [868, 487] on icon "button" at bounding box center [868, 484] width 36 height 36
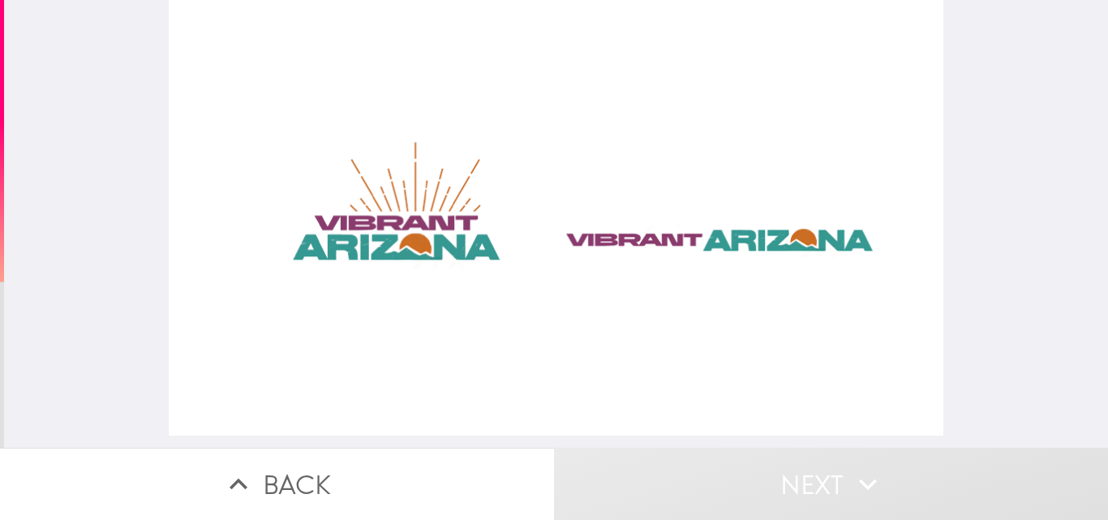
click at [467, 264] on div at bounding box center [556, 217] width 774 height 435
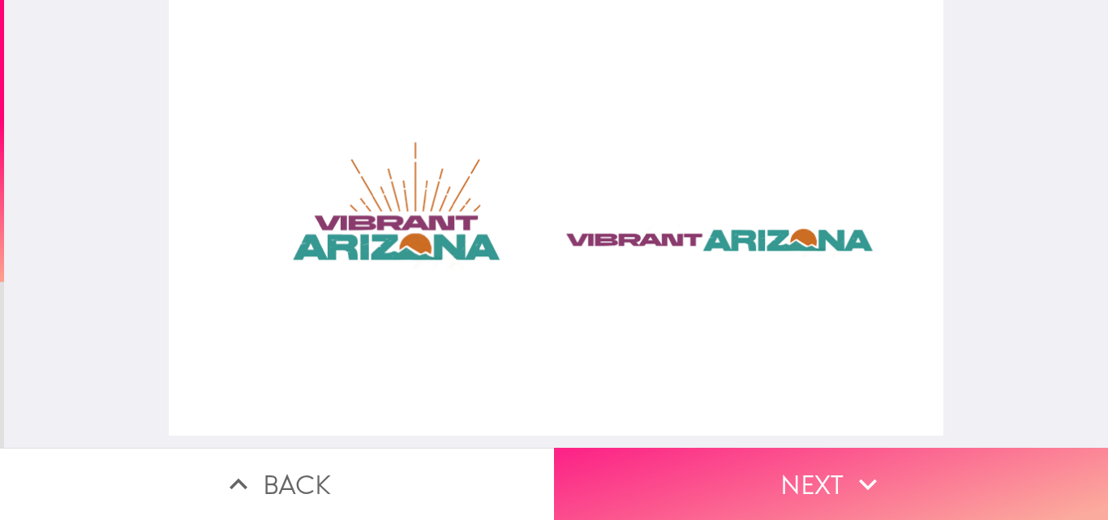
click at [711, 485] on button "Next" at bounding box center [831, 484] width 554 height 72
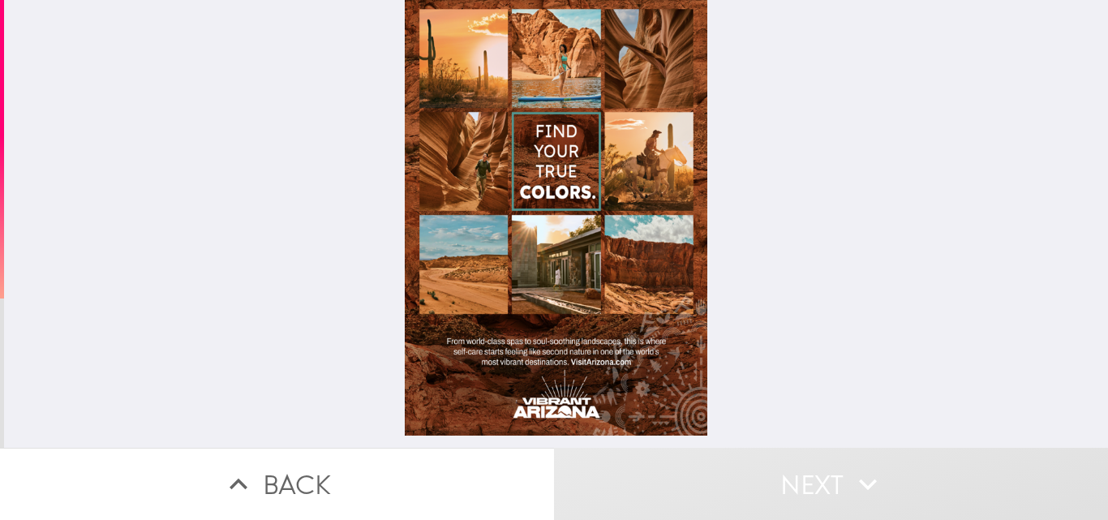
click at [578, 338] on div at bounding box center [556, 217] width 303 height 435
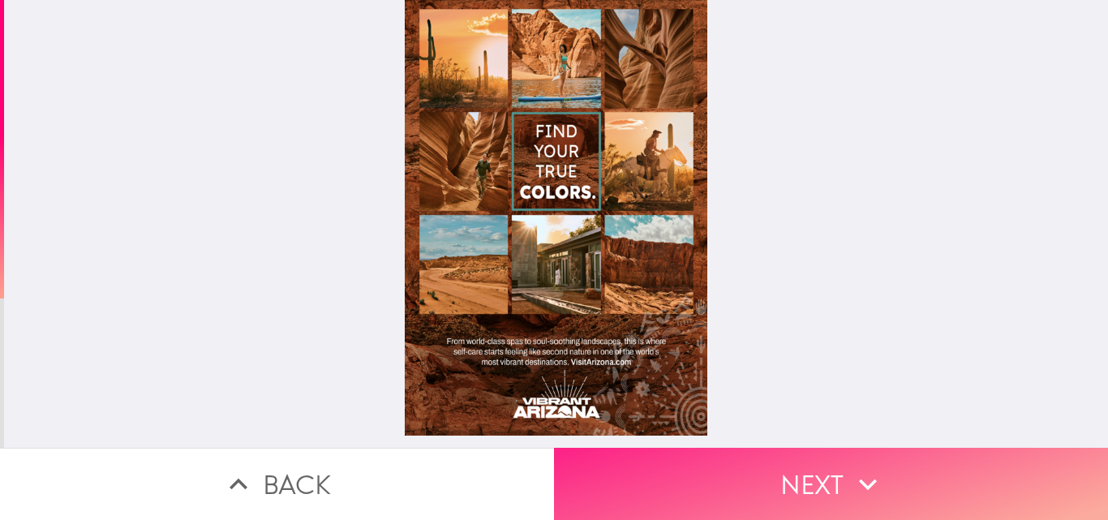
click at [850, 471] on icon "button" at bounding box center [868, 484] width 36 height 36
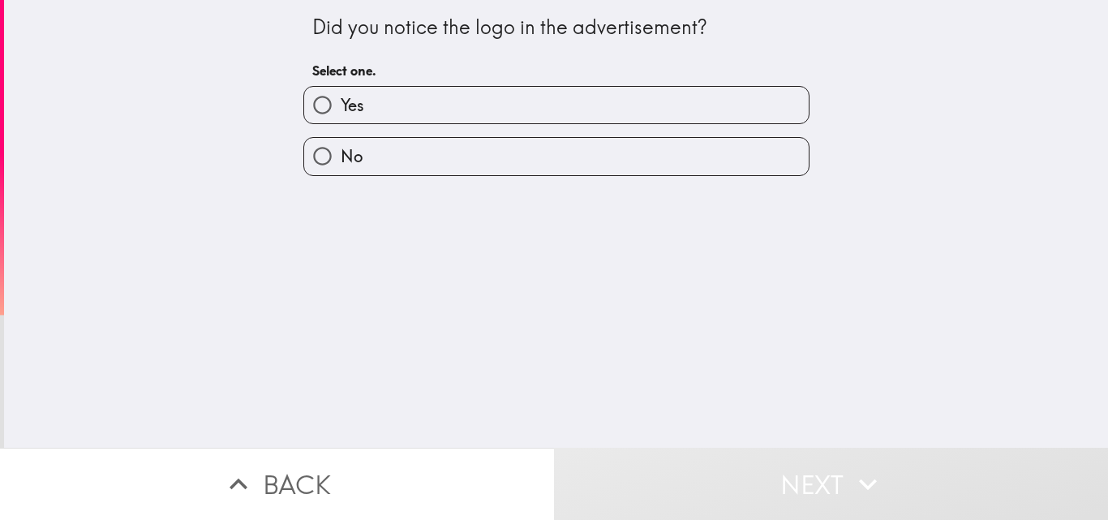
click at [444, 110] on label "Yes" at bounding box center [556, 105] width 504 height 36
click at [341, 110] on input "Yes" at bounding box center [322, 105] width 36 height 36
radio input "true"
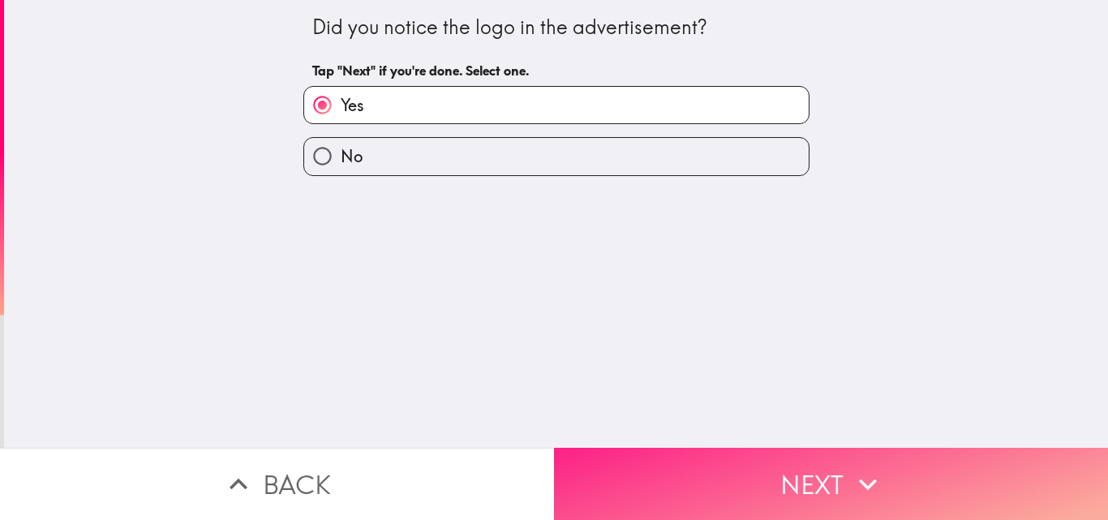
click at [714, 477] on button "Next" at bounding box center [831, 484] width 554 height 72
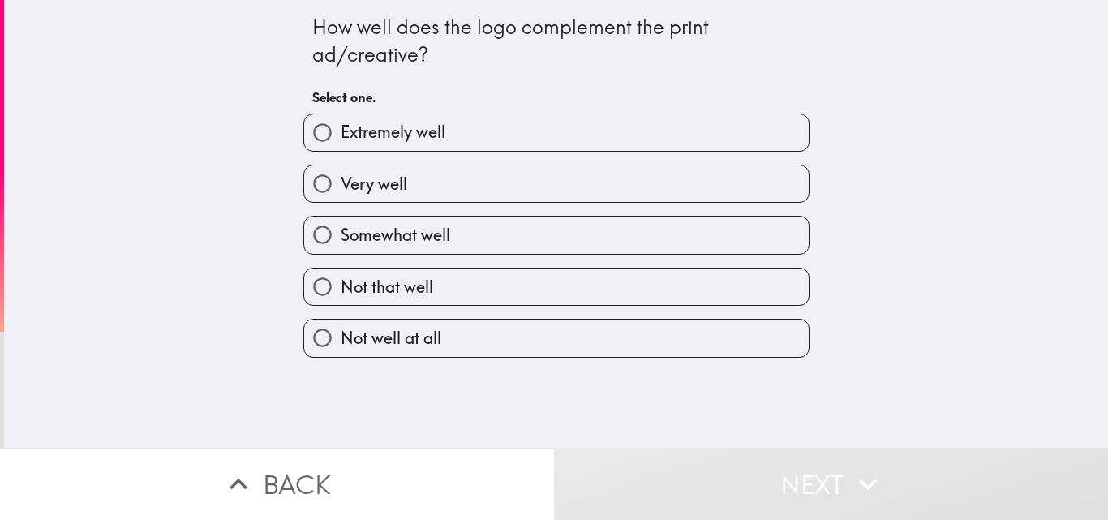
click at [436, 131] on label "Extremely well" at bounding box center [556, 132] width 504 height 36
click at [341, 131] on input "Extremely well" at bounding box center [322, 132] width 36 height 36
radio input "true"
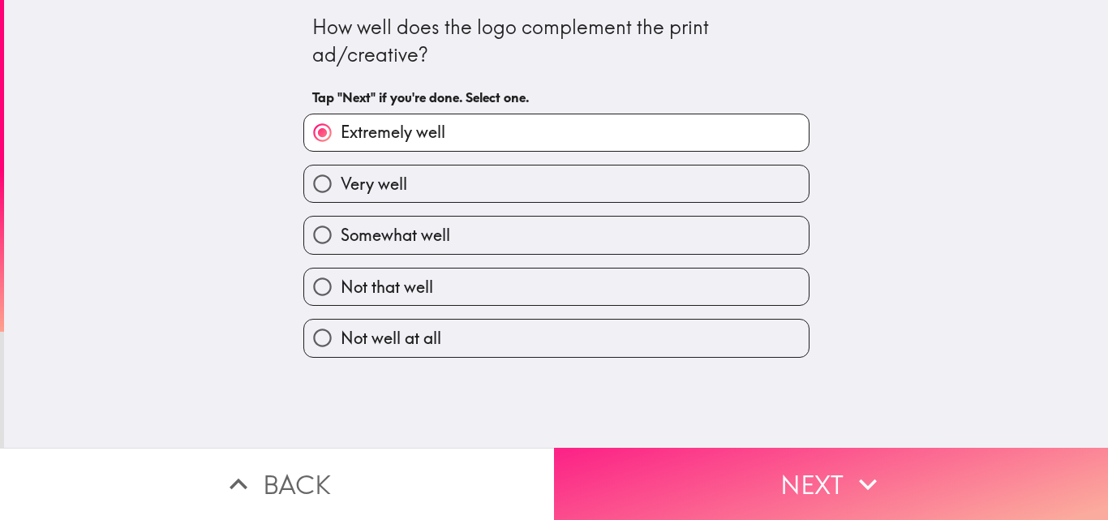
click at [694, 475] on button "Next" at bounding box center [831, 484] width 554 height 72
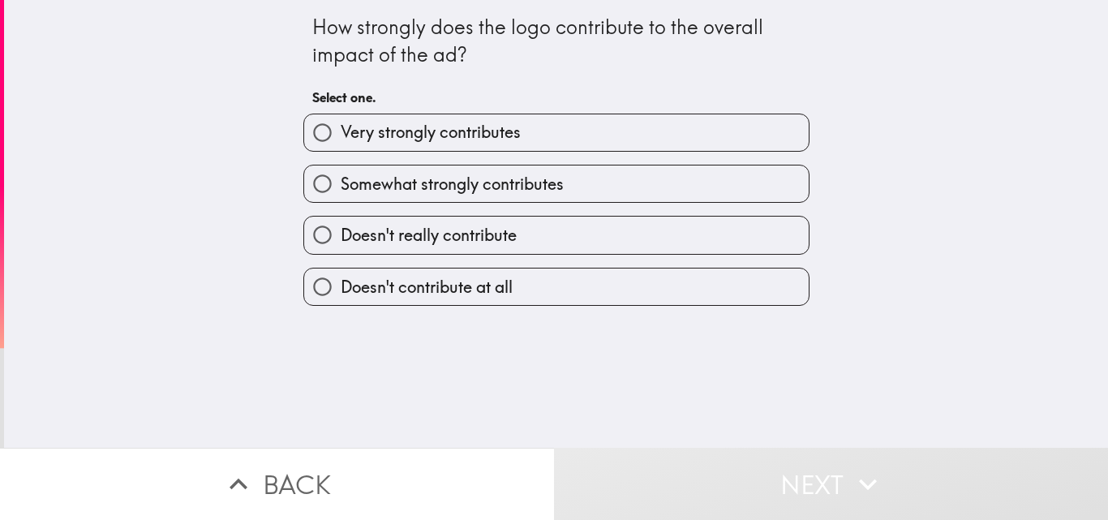
click at [459, 133] on span "Very strongly contributes" at bounding box center [431, 132] width 180 height 23
click at [341, 133] on input "Very strongly contributes" at bounding box center [322, 132] width 36 height 36
radio input "true"
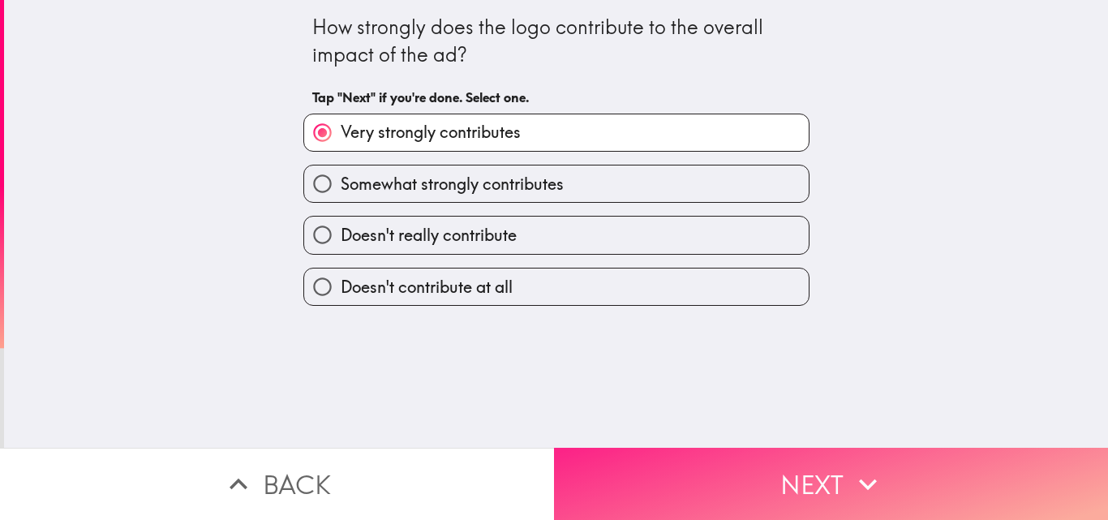
click at [693, 465] on button "Next" at bounding box center [831, 484] width 554 height 72
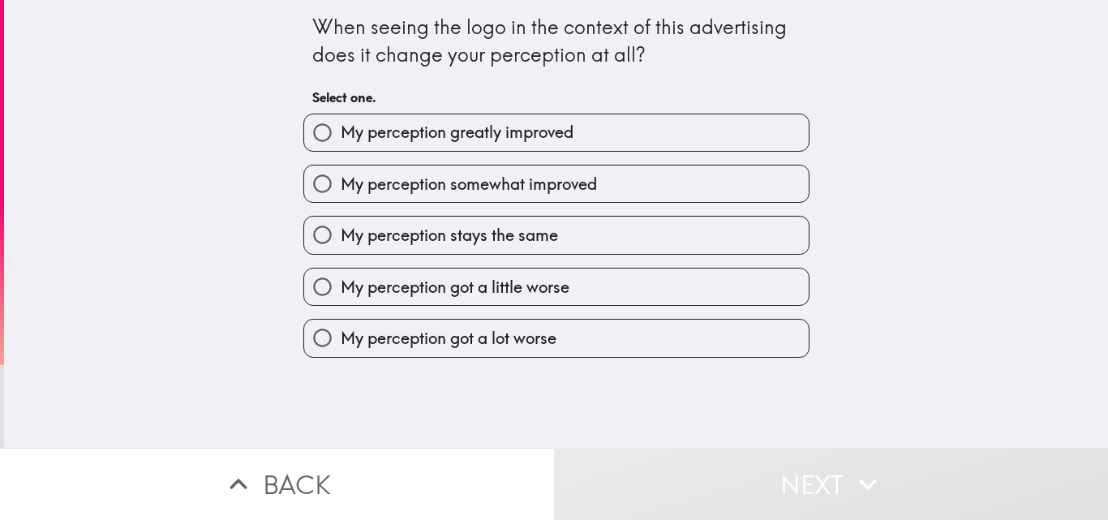
click at [484, 167] on label "My perception somewhat improved" at bounding box center [556, 183] width 504 height 36
click at [341, 167] on input "My perception somewhat improved" at bounding box center [322, 183] width 36 height 36
radio input "true"
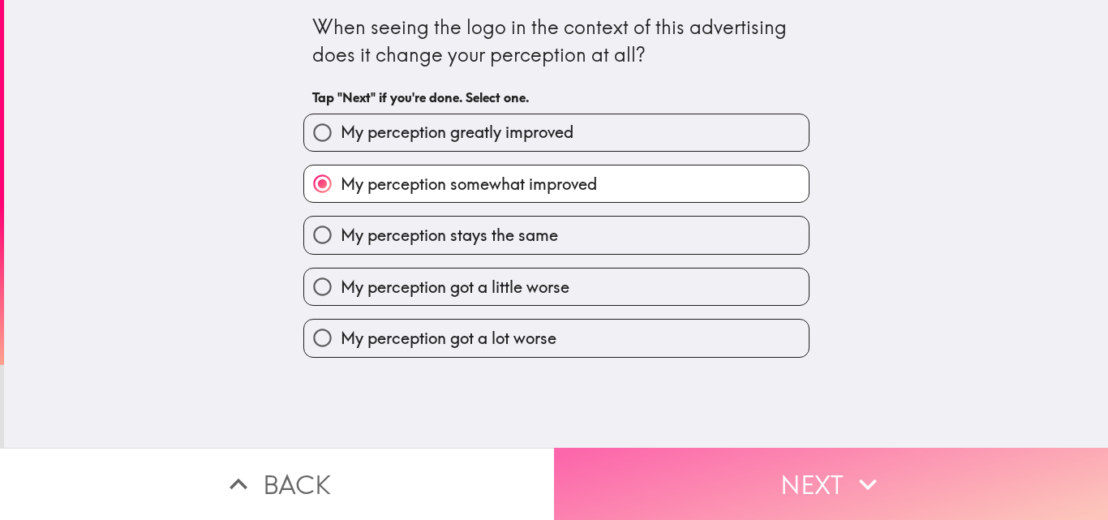
click at [687, 465] on button "Next" at bounding box center [831, 484] width 554 height 72
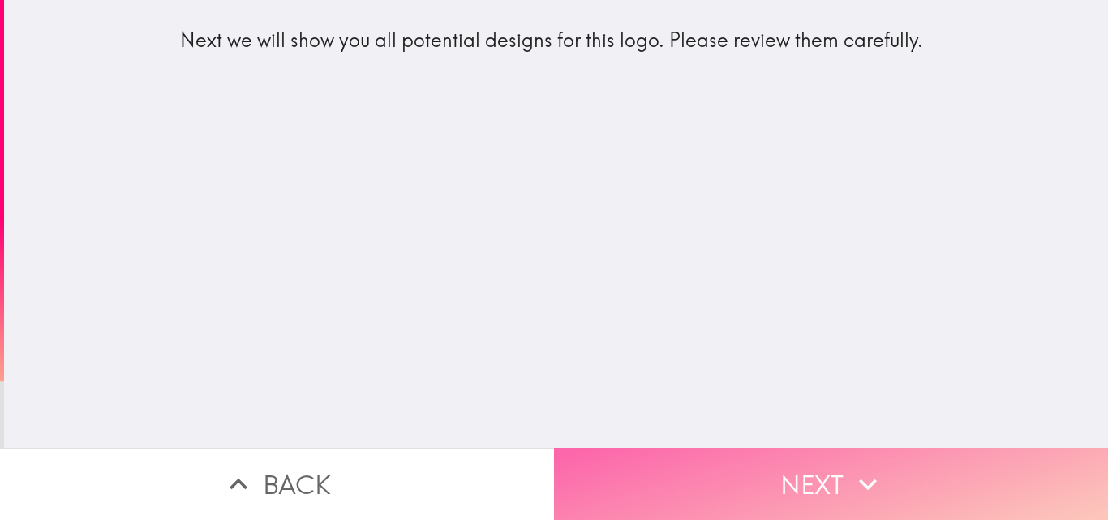
click at [674, 450] on button "Next" at bounding box center [831, 484] width 554 height 72
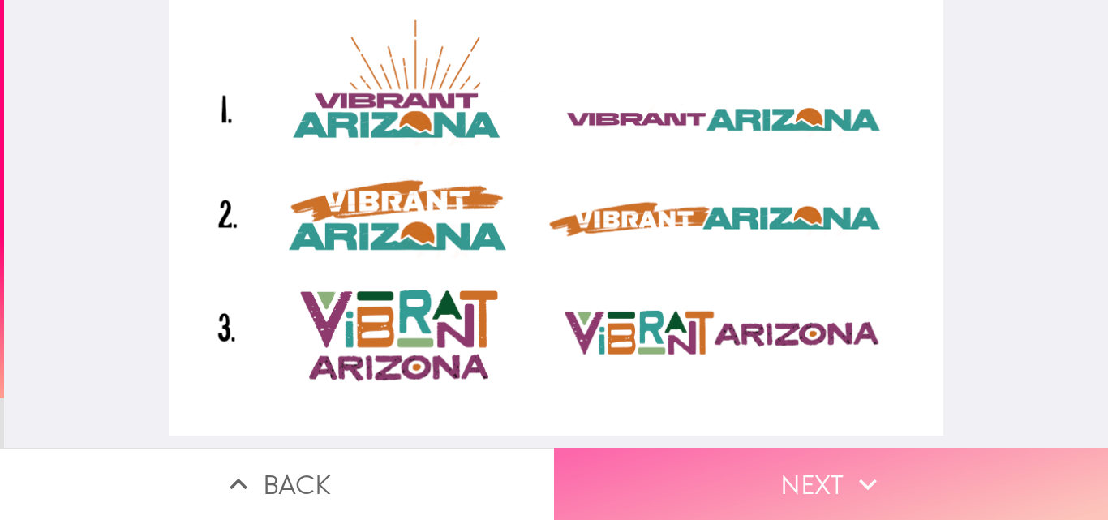
click at [833, 448] on button "Next" at bounding box center [831, 484] width 554 height 72
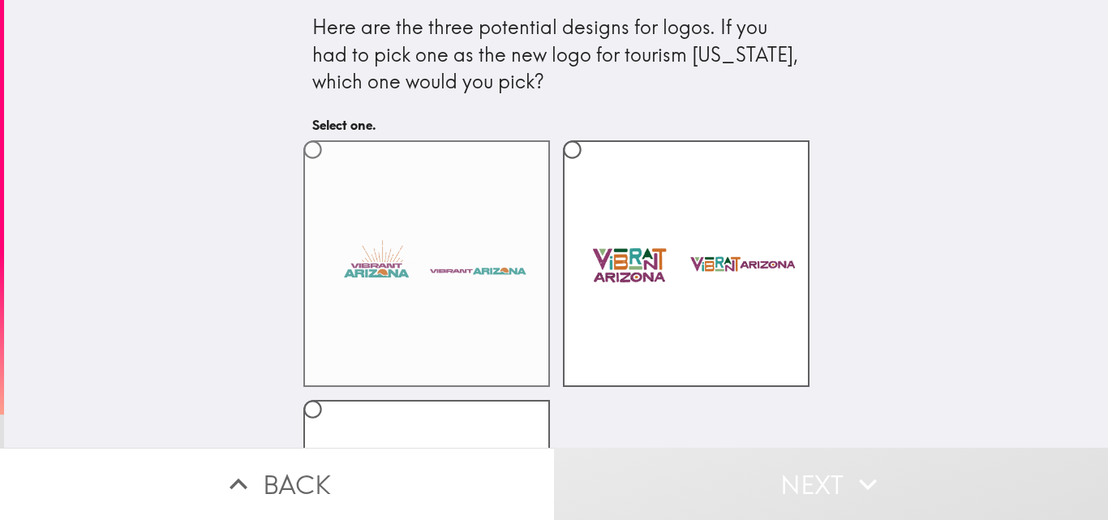
click at [439, 336] on label at bounding box center [426, 263] width 247 height 247
click at [331, 168] on input "radio" at bounding box center [312, 149] width 36 height 36
radio input "true"
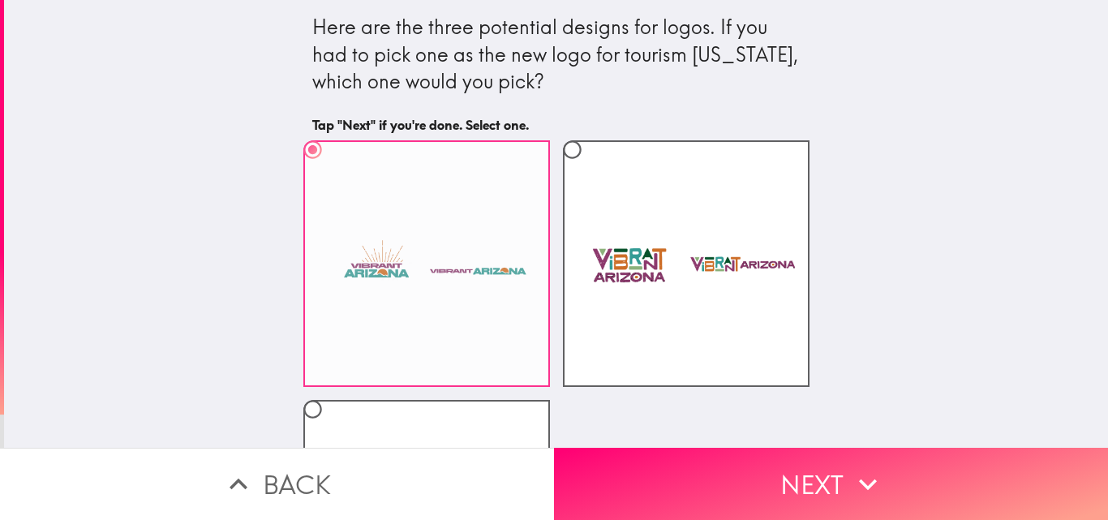
scroll to position [211, 0]
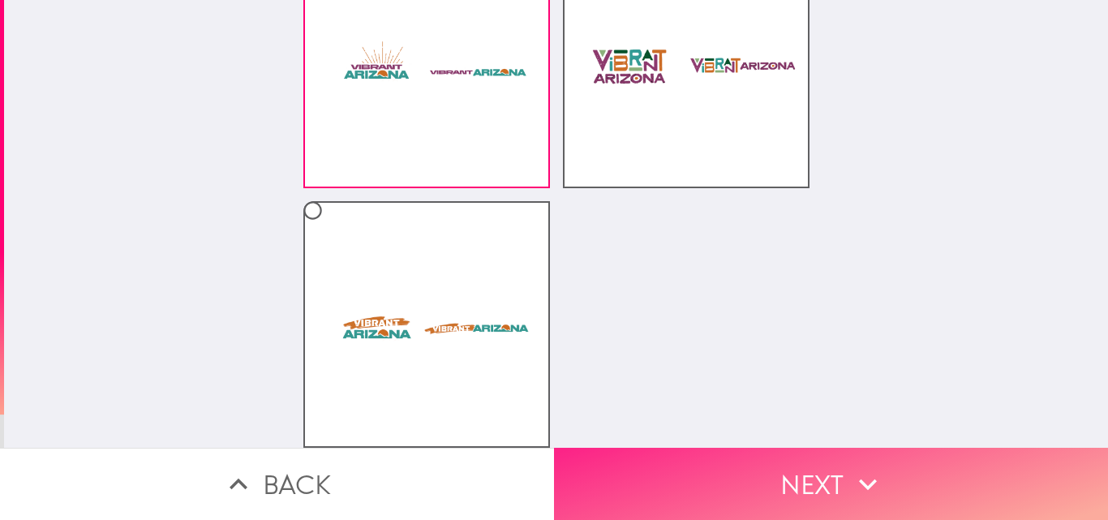
click at [682, 481] on button "Next" at bounding box center [831, 484] width 554 height 72
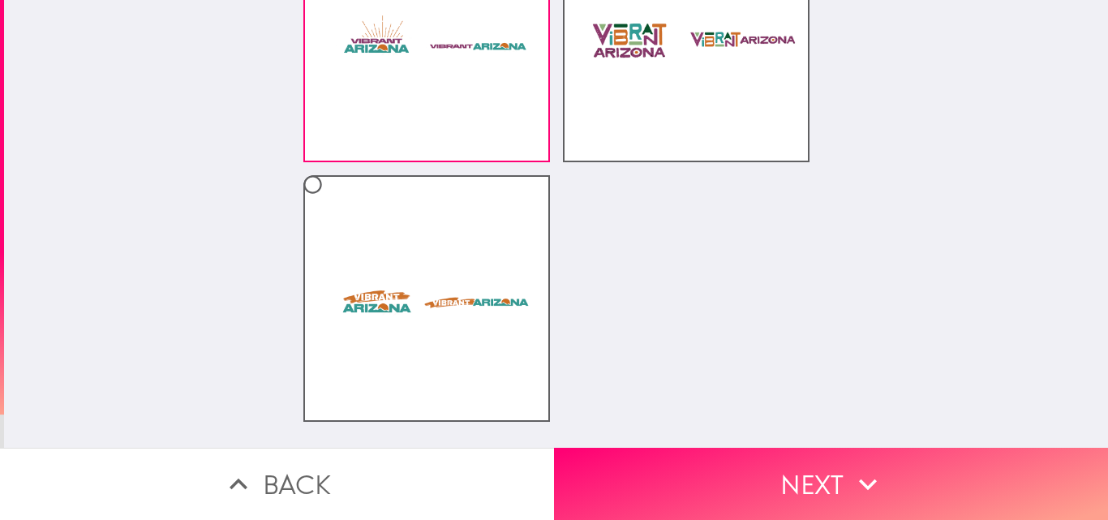
scroll to position [0, 0]
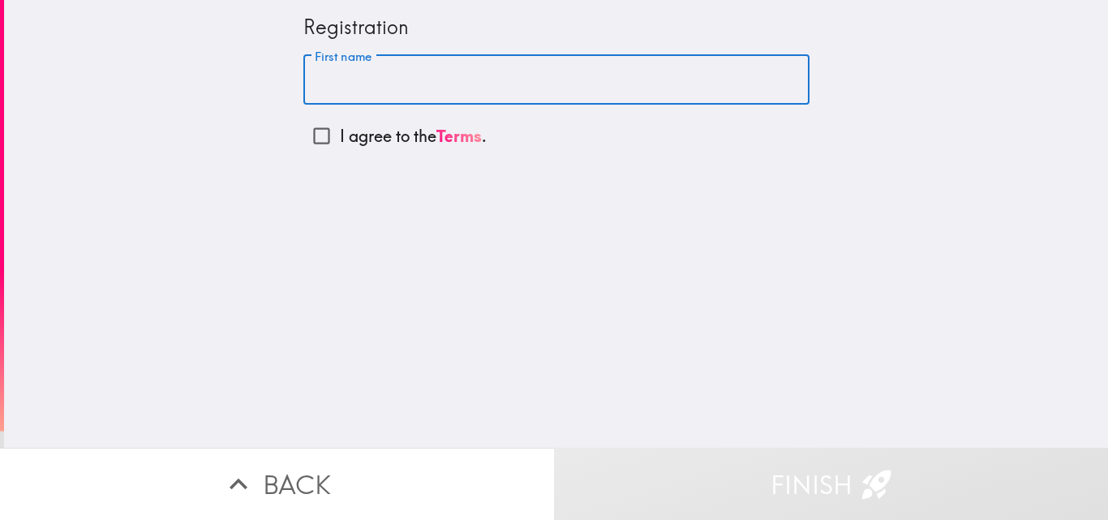
click at [345, 82] on input "First name" at bounding box center [556, 80] width 506 height 50
type input "[PERSON_NAME]"
click at [313, 141] on input "I agree to the Terms ." at bounding box center [321, 136] width 36 height 36
checkbox input "true"
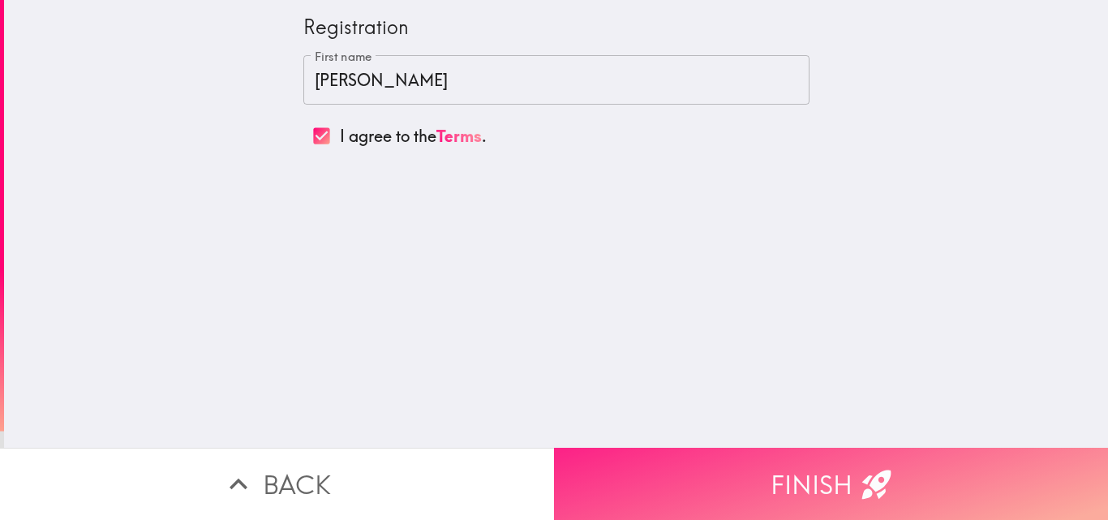
click at [757, 448] on button "Finish" at bounding box center [831, 484] width 554 height 72
